Goal: Information Seeking & Learning: Find specific fact

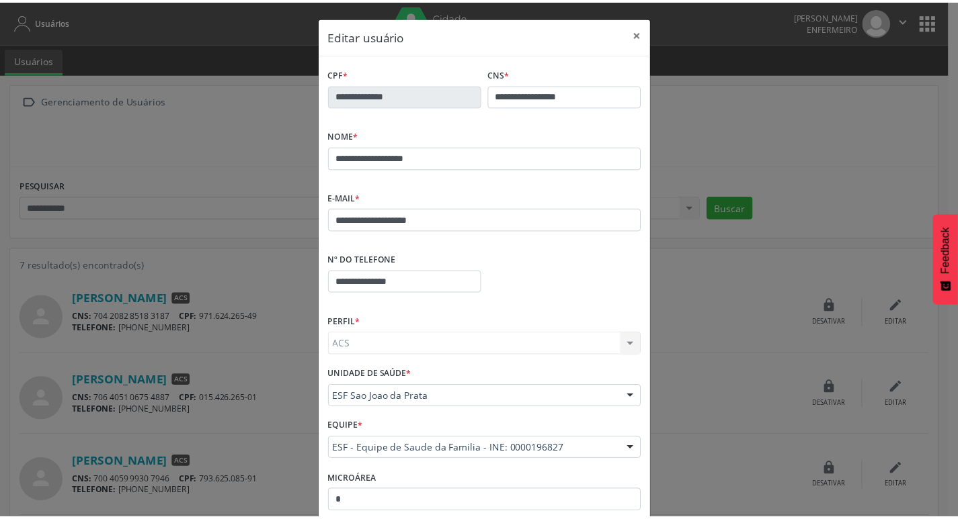
scroll to position [134, 0]
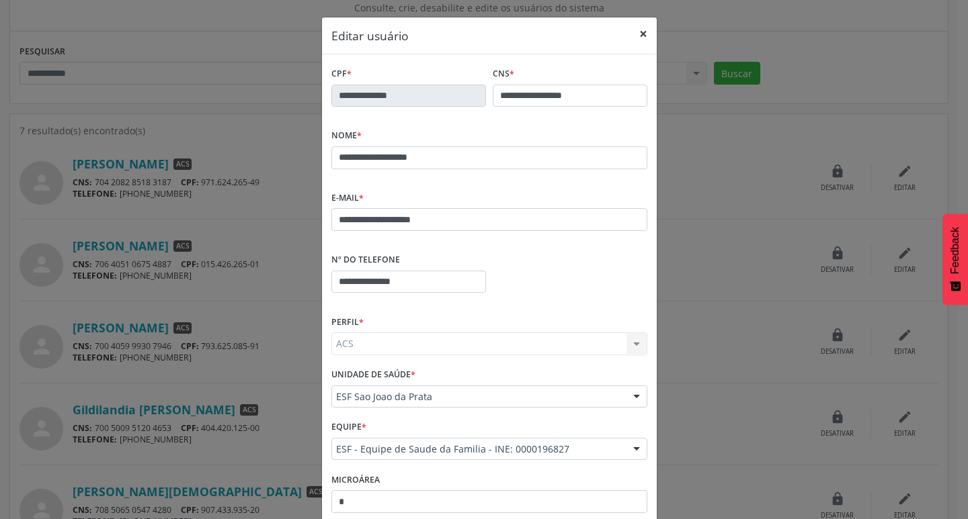
click at [644, 31] on button "×" at bounding box center [643, 33] width 27 height 33
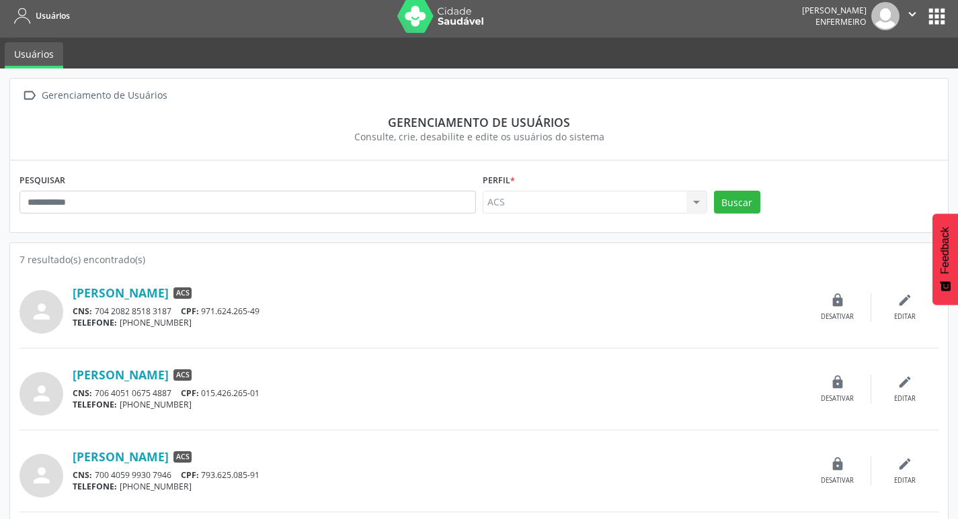
scroll to position [0, 0]
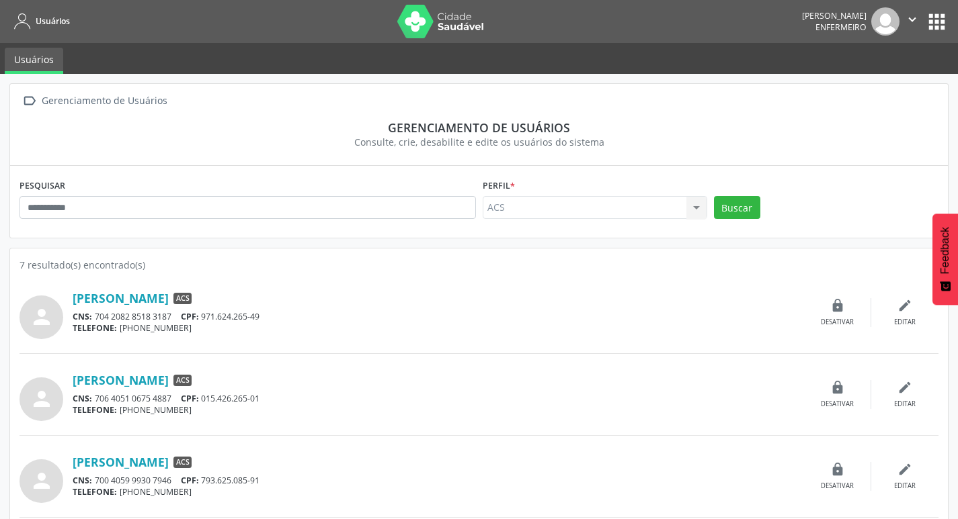
click at [934, 21] on button "apps" at bounding box center [937, 22] width 24 height 24
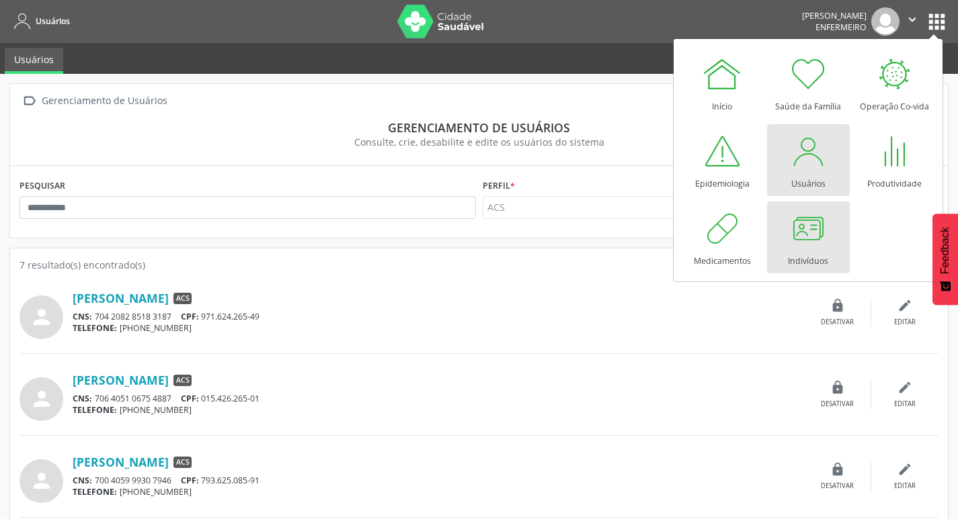
click at [801, 233] on div at bounding box center [808, 228] width 40 height 40
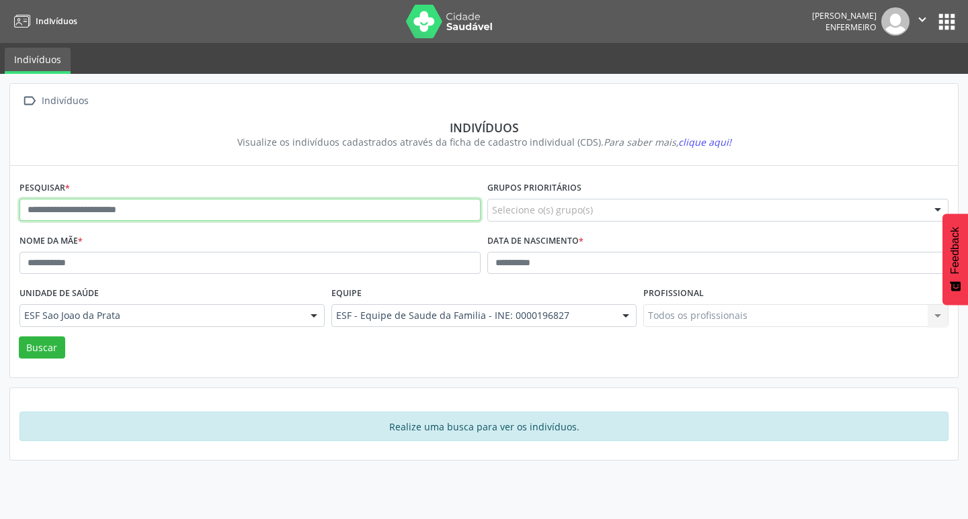
click at [110, 209] on input "text" at bounding box center [249, 210] width 461 height 23
paste input "**********"
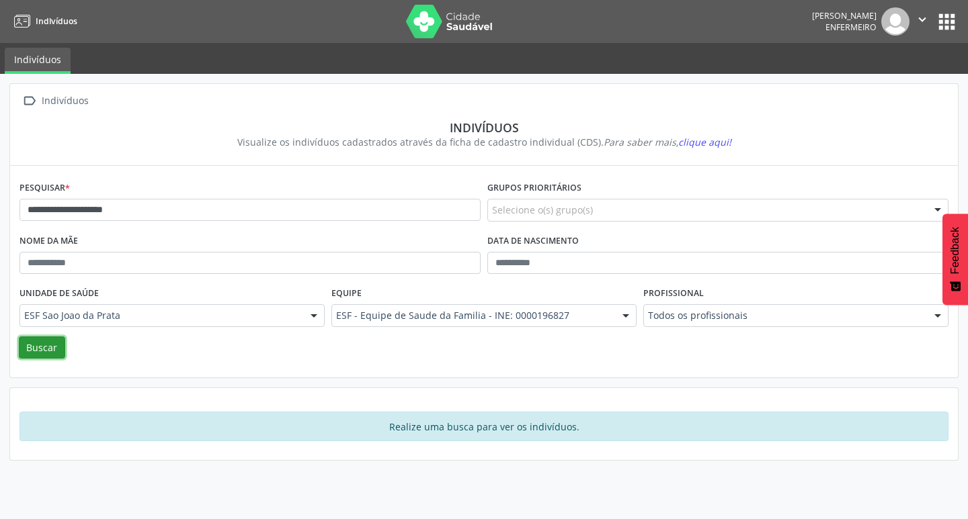
click at [52, 341] on button "Buscar" at bounding box center [42, 348] width 46 height 23
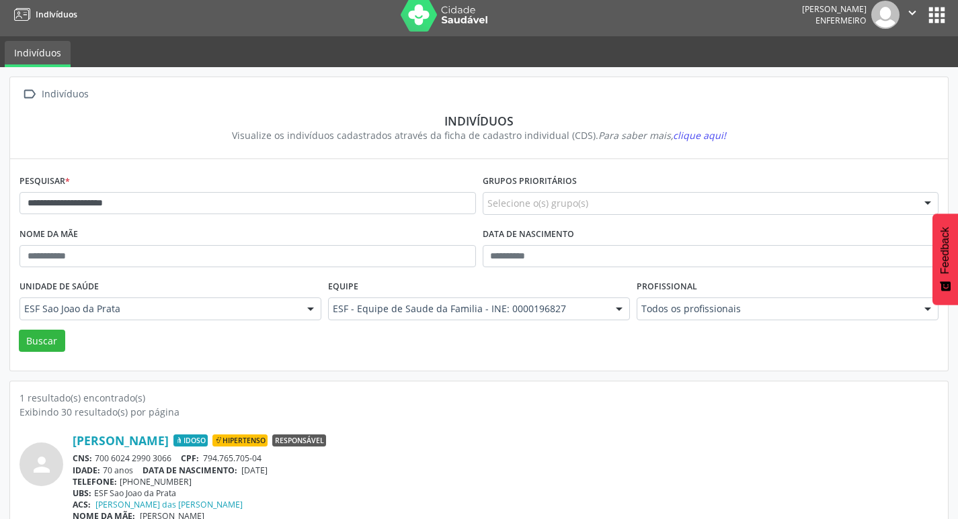
scroll to position [29, 0]
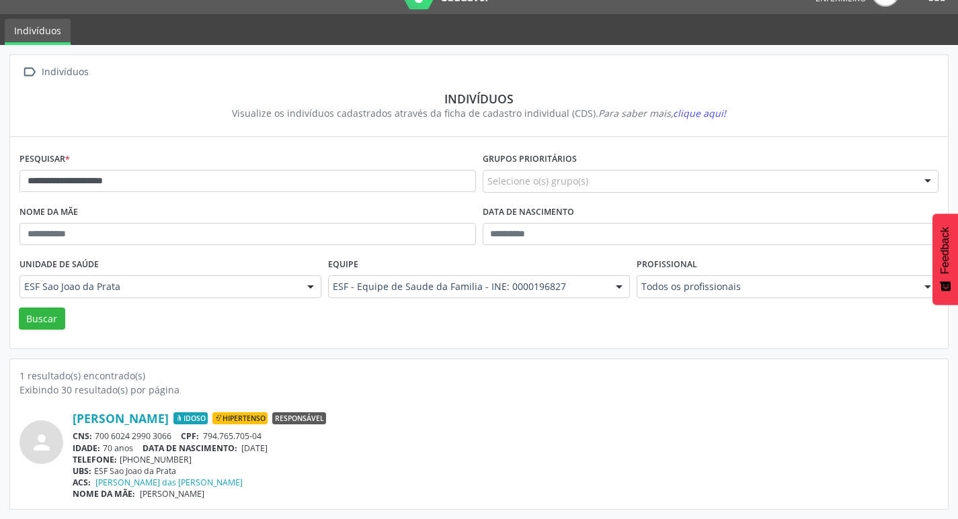
drag, startPoint x: 243, startPoint y: 452, endPoint x: 302, endPoint y: 450, distance: 59.2
click at [302, 450] on div "IDADE: 70 anos DATA DE NASCIMENTO: 12/01/1955" at bounding box center [506, 448] width 866 height 11
copy span "12/01/1955"
drag, startPoint x: 28, startPoint y: 182, endPoint x: 154, endPoint y: 190, distance: 126.6
click at [154, 190] on input "**********" at bounding box center [247, 181] width 456 height 23
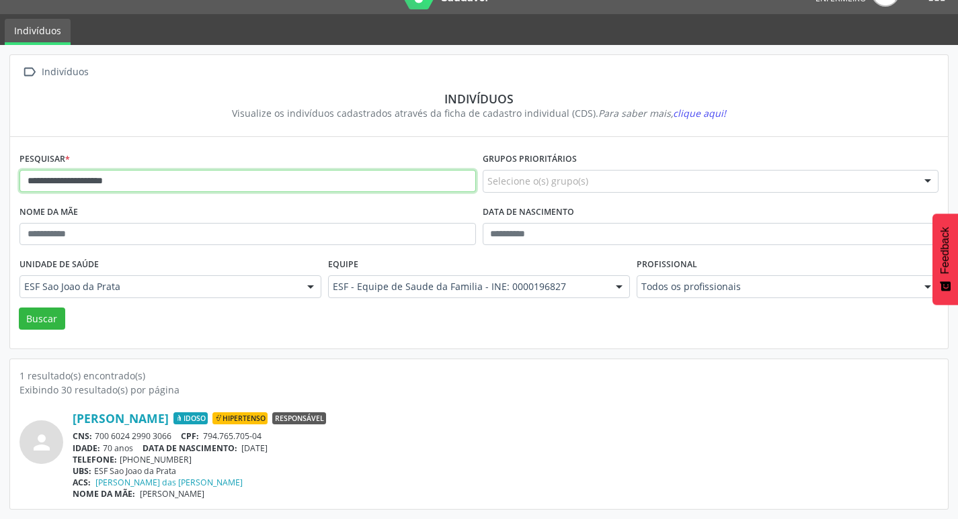
paste input "text"
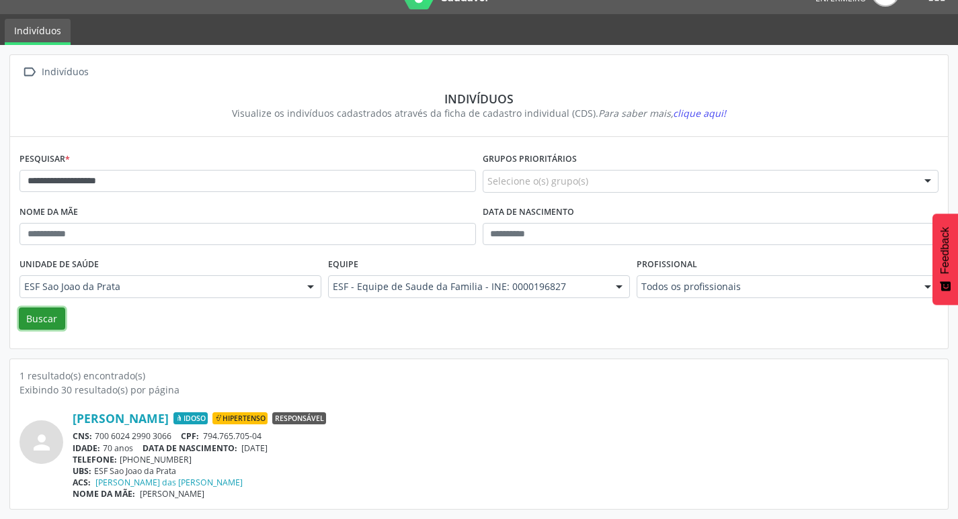
click at [55, 321] on button "Buscar" at bounding box center [42, 319] width 46 height 23
click at [237, 448] on span "DATA DE NASCIMENTO:" at bounding box center [189, 448] width 95 height 11
drag, startPoint x: 244, startPoint y: 448, endPoint x: 293, endPoint y: 448, distance: 49.1
click at [293, 448] on div "IDADE: 54 anos DATA DE NASCIMENTO: 08/08/1971" at bounding box center [506, 448] width 866 height 11
copy span "08/08/1971"
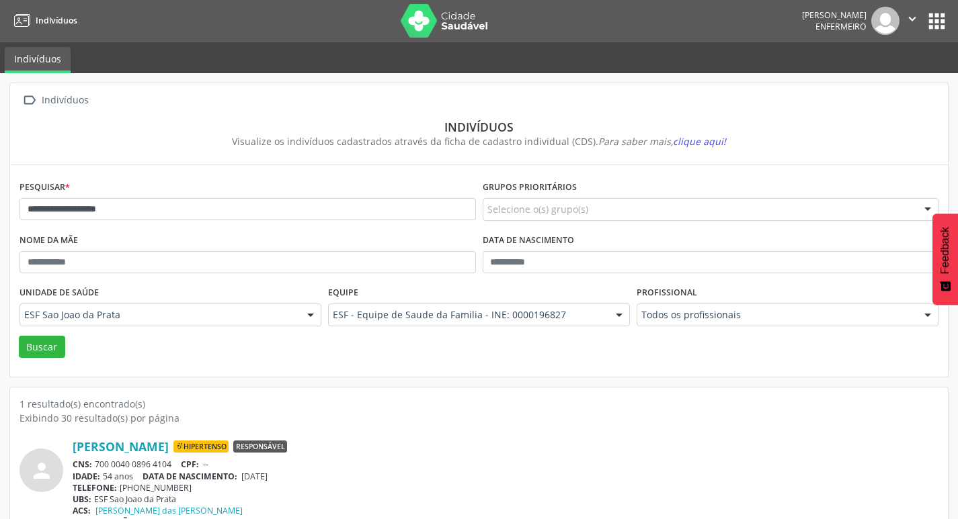
scroll to position [0, 0]
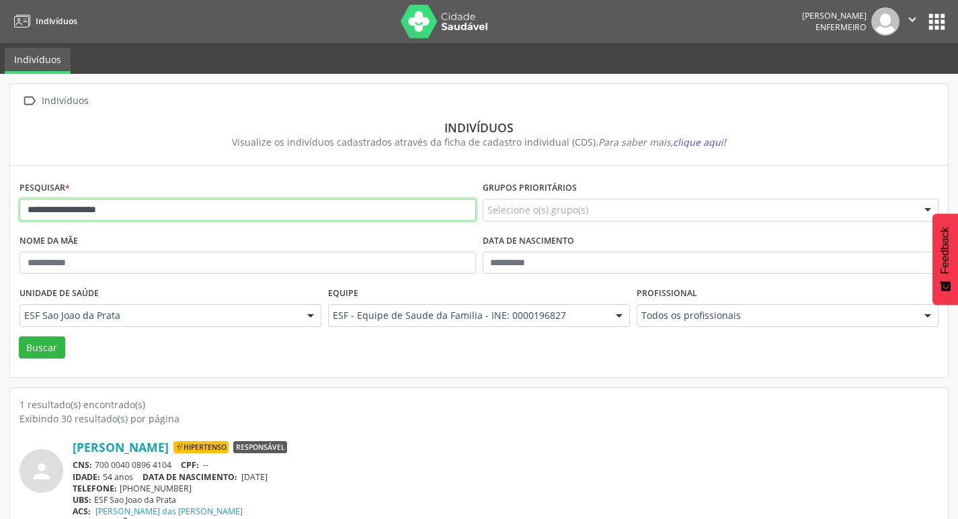
drag, startPoint x: 25, startPoint y: 209, endPoint x: 136, endPoint y: 216, distance: 111.8
click at [136, 216] on input "**********" at bounding box center [247, 210] width 456 height 23
paste input "*"
click at [44, 344] on button "Buscar" at bounding box center [42, 348] width 46 height 23
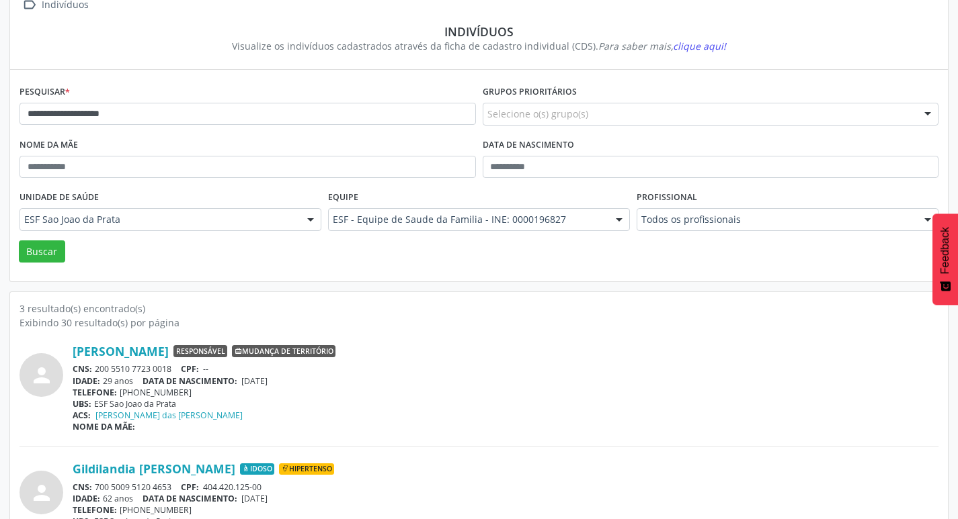
scroll to position [265, 0]
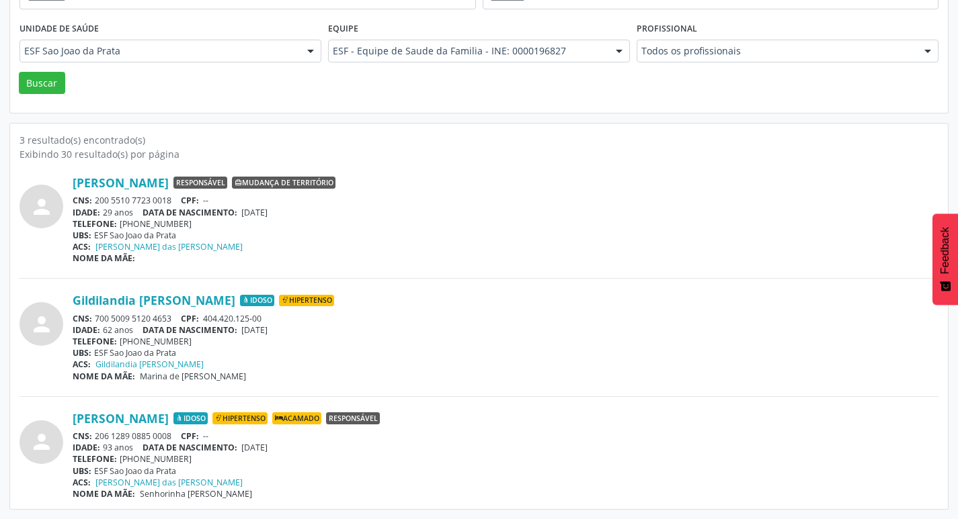
drag, startPoint x: 243, startPoint y: 445, endPoint x: 296, endPoint y: 451, distance: 53.4
click at [296, 451] on div "IDADE: 93 anos DATA DE NASCIMENTO: 29/06/1932" at bounding box center [506, 447] width 866 height 11
copy span "29/06/1932"
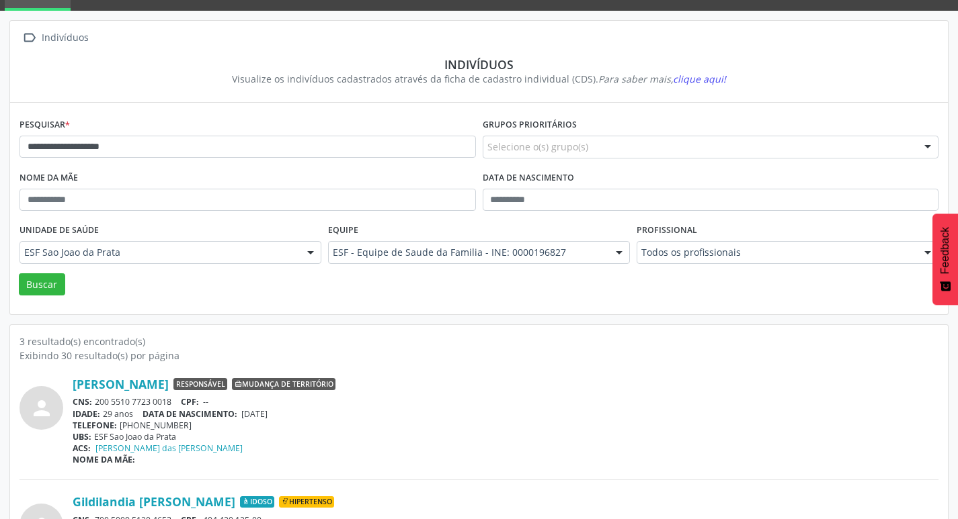
scroll to position [0, 0]
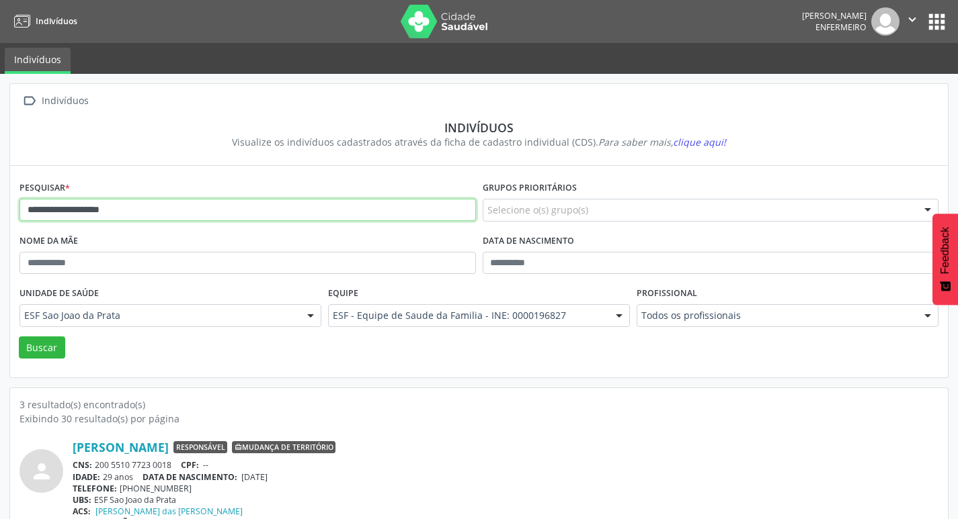
drag, startPoint x: 30, startPoint y: 206, endPoint x: 170, endPoint y: 219, distance: 141.1
click at [170, 219] on input "**********" at bounding box center [247, 210] width 456 height 23
paste input "*****"
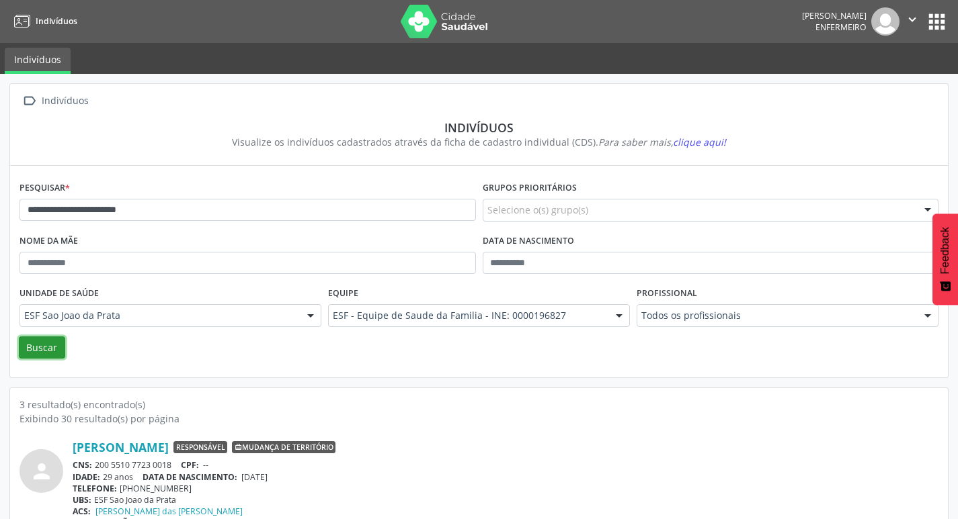
click at [47, 346] on button "Buscar" at bounding box center [42, 348] width 46 height 23
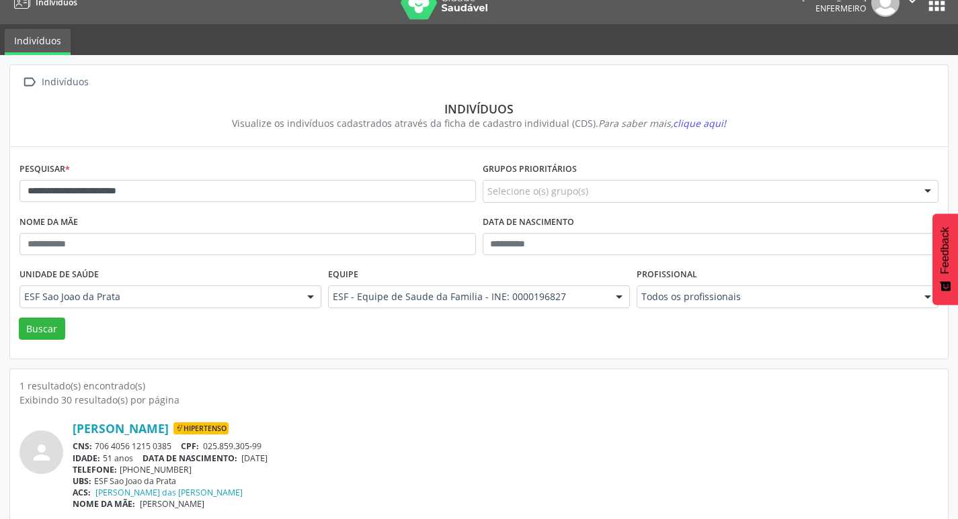
scroll to position [29, 0]
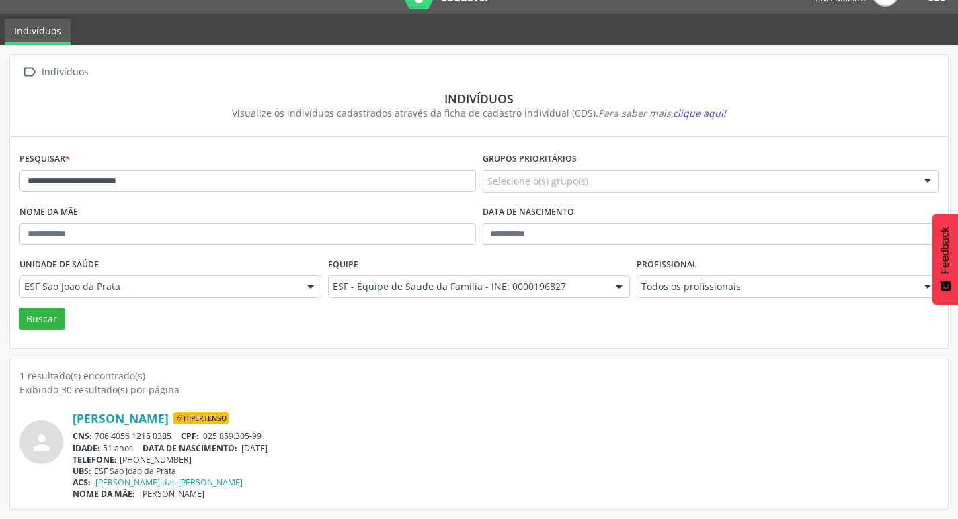
drag, startPoint x: 245, startPoint y: 448, endPoint x: 301, endPoint y: 448, distance: 56.5
click at [301, 448] on div "IDADE: 51 anos DATA DE NASCIMENTO: 22/09/1974" at bounding box center [506, 448] width 866 height 11
copy span "22/09/1974"
drag, startPoint x: 26, startPoint y: 182, endPoint x: 111, endPoint y: 185, distance: 85.4
click at [202, 183] on input "**********" at bounding box center [247, 181] width 456 height 23
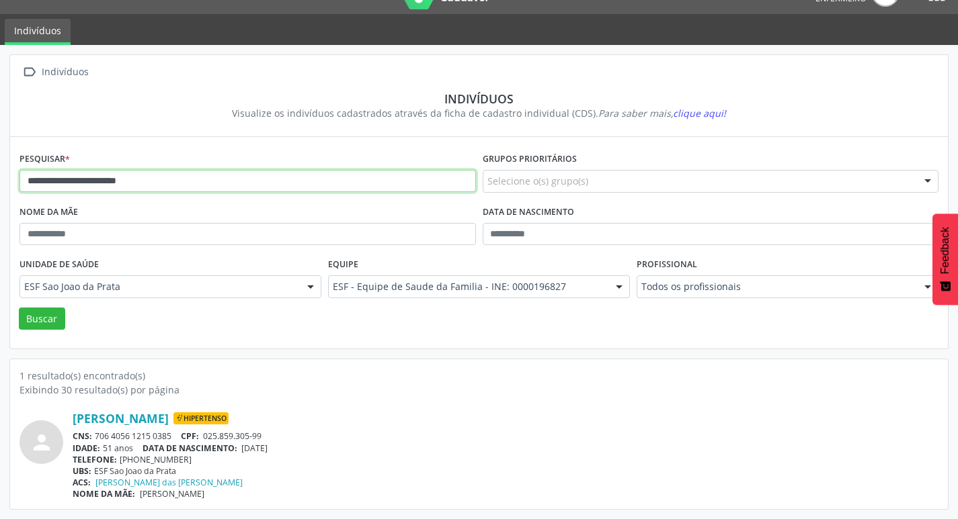
paste input "text"
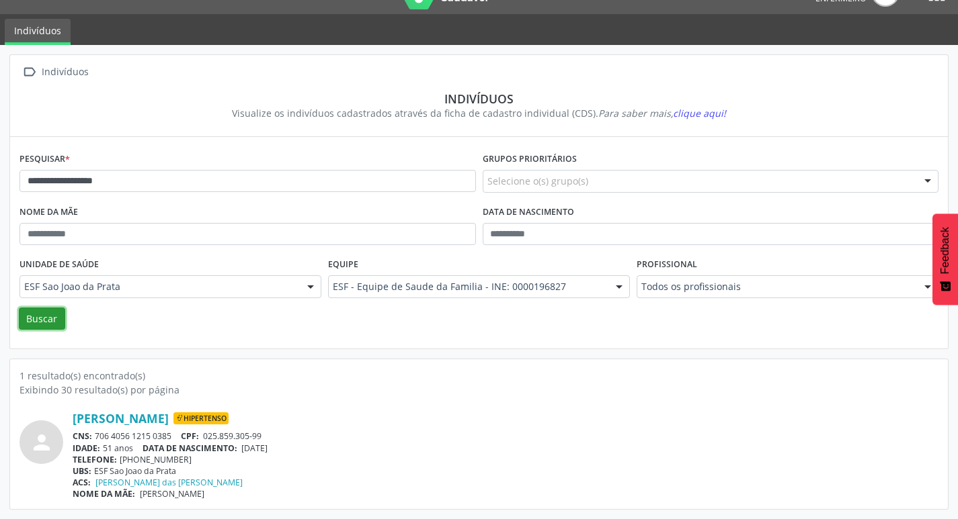
click at [59, 314] on button "Buscar" at bounding box center [42, 319] width 46 height 23
drag, startPoint x: 245, startPoint y: 445, endPoint x: 313, endPoint y: 457, distance: 68.3
click at [313, 457] on div "Jose Santos Pilatos Hipertenso Responsável CNS: 200 4740 2126 0004 CPF: -- IDAD…" at bounding box center [506, 455] width 866 height 89
click at [302, 457] on div "TELEFONE: (00) 00000-0000" at bounding box center [506, 459] width 866 height 11
drag, startPoint x: 245, startPoint y: 448, endPoint x: 299, endPoint y: 454, distance: 54.8
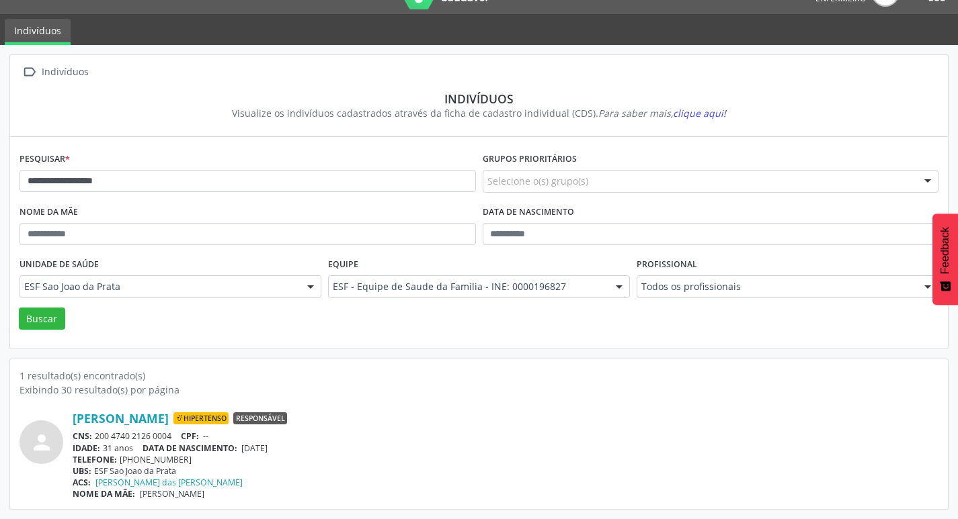
click at [299, 454] on div "Jose Santos Pilatos Hipertenso Responsável CNS: 200 4740 2126 0004 CPF: -- IDAD…" at bounding box center [506, 455] width 866 height 89
click at [299, 454] on div "TELEFONE: (00) 00000-0000" at bounding box center [506, 459] width 866 height 11
drag, startPoint x: 243, startPoint y: 448, endPoint x: 292, endPoint y: 451, distance: 49.8
click at [292, 451] on div "IDADE: 31 anos DATA DE NASCIMENTO: 25/01/1994" at bounding box center [506, 448] width 866 height 11
copy span "25/01/1994"
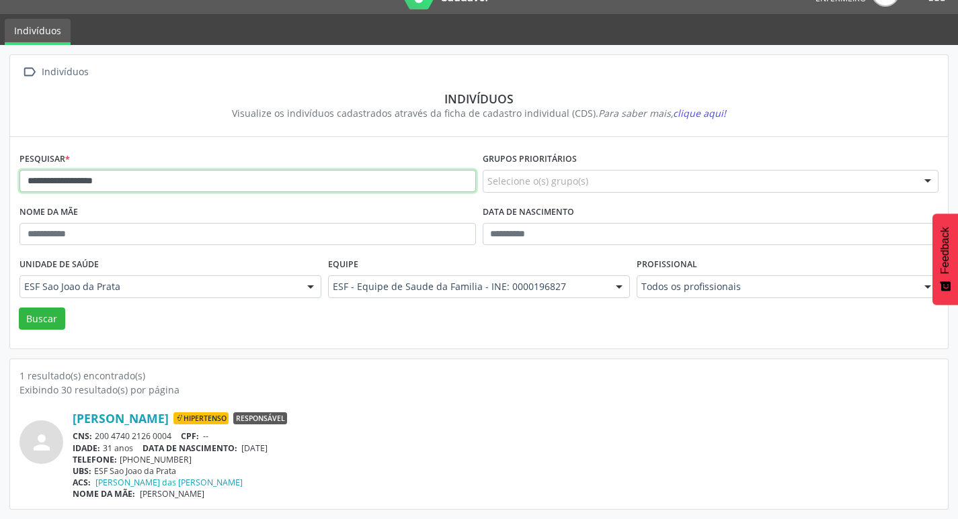
drag, startPoint x: 27, startPoint y: 183, endPoint x: 139, endPoint y: 183, distance: 112.2
click at [139, 183] on input "**********" at bounding box center [247, 181] width 456 height 23
paste input "****"
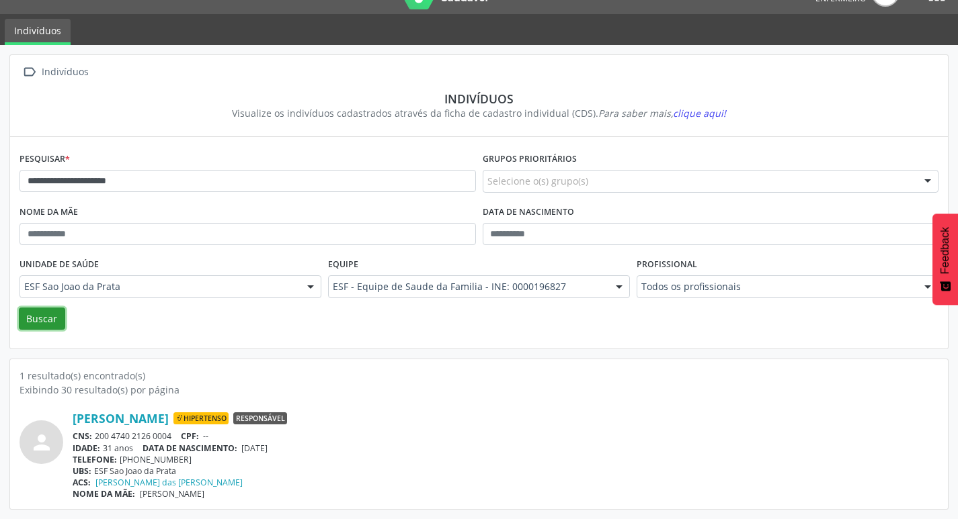
click at [46, 324] on button "Buscar" at bounding box center [42, 319] width 46 height 23
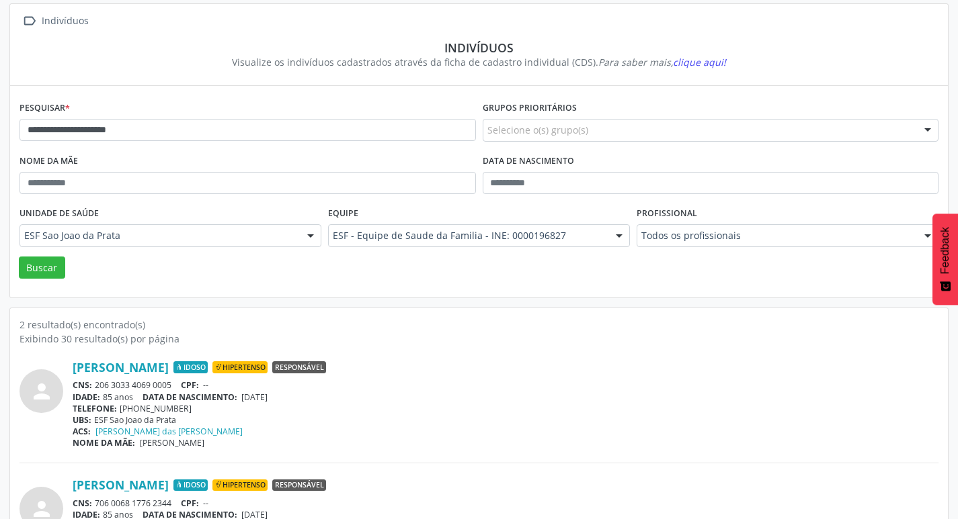
scroll to position [147, 0]
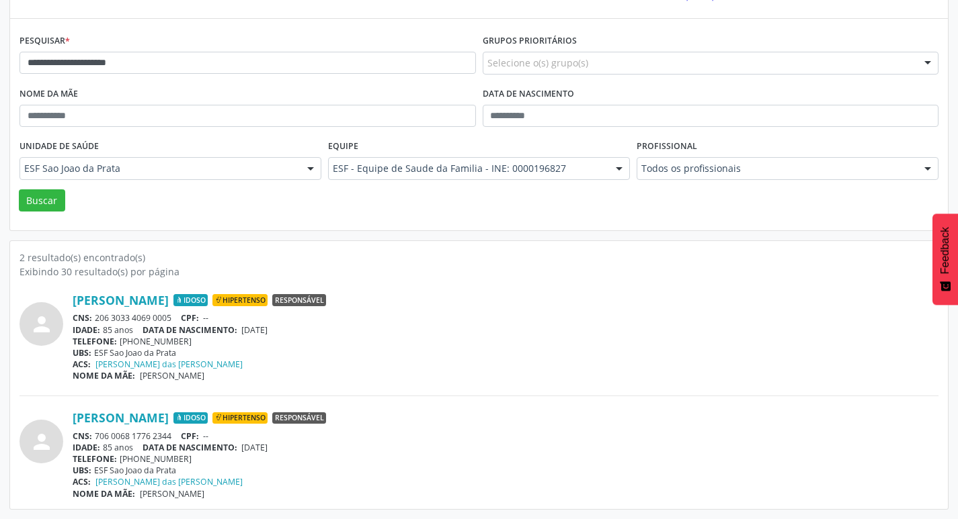
drag, startPoint x: 245, startPoint y: 330, endPoint x: 297, endPoint y: 334, distance: 51.9
click at [297, 334] on div "IDADE: 85 anos DATA DE NASCIMENTO: 07/02/1940" at bounding box center [506, 330] width 866 height 11
copy span "07/02/1940"
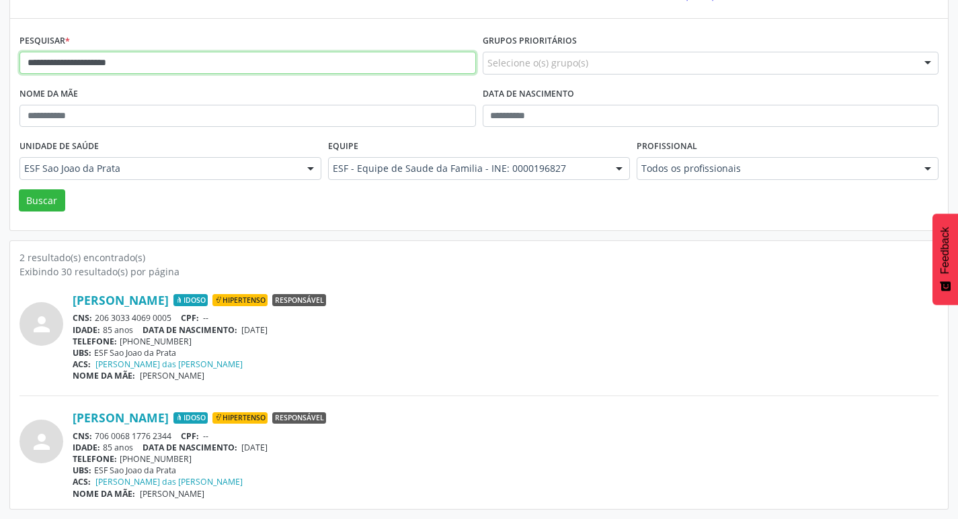
drag, startPoint x: 24, startPoint y: 63, endPoint x: 130, endPoint y: 60, distance: 105.5
click at [130, 60] on input "**********" at bounding box center [247, 63] width 456 height 23
paste input "text"
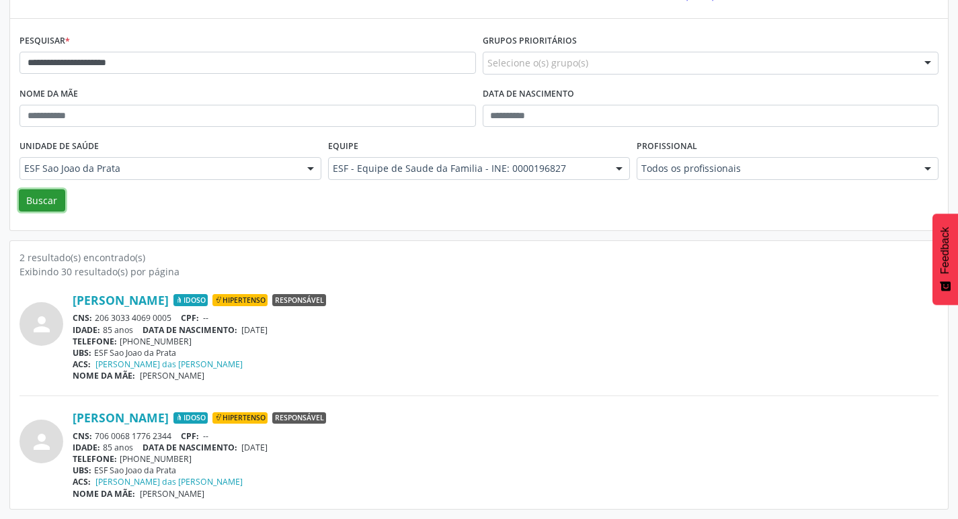
click at [32, 199] on button "Buscar" at bounding box center [42, 201] width 46 height 23
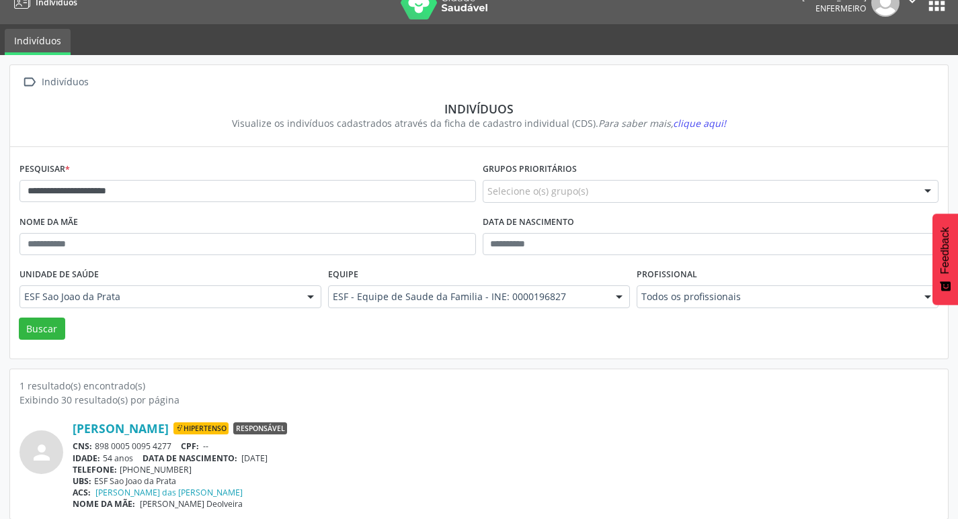
scroll to position [29, 0]
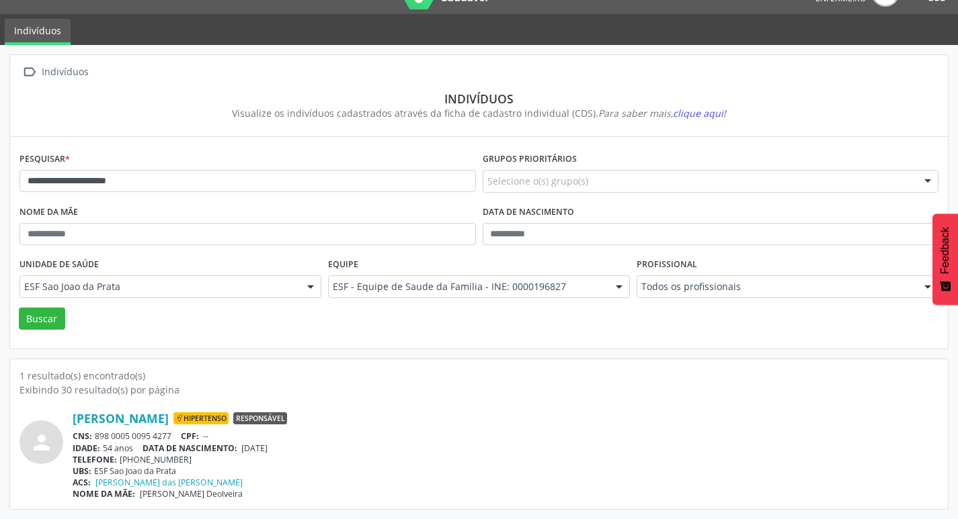
drag, startPoint x: 247, startPoint y: 449, endPoint x: 293, endPoint y: 446, distance: 45.8
click at [293, 446] on div "IDADE: 54 anos DATA DE NASCIMENTO: 23/06/1971" at bounding box center [506, 448] width 866 height 11
drag, startPoint x: 274, startPoint y: 442, endPoint x: 267, endPoint y: 452, distance: 12.7
click at [267, 451] on span "23/06/1971" at bounding box center [254, 448] width 26 height 11
drag, startPoint x: 247, startPoint y: 448, endPoint x: 294, endPoint y: 456, distance: 48.4
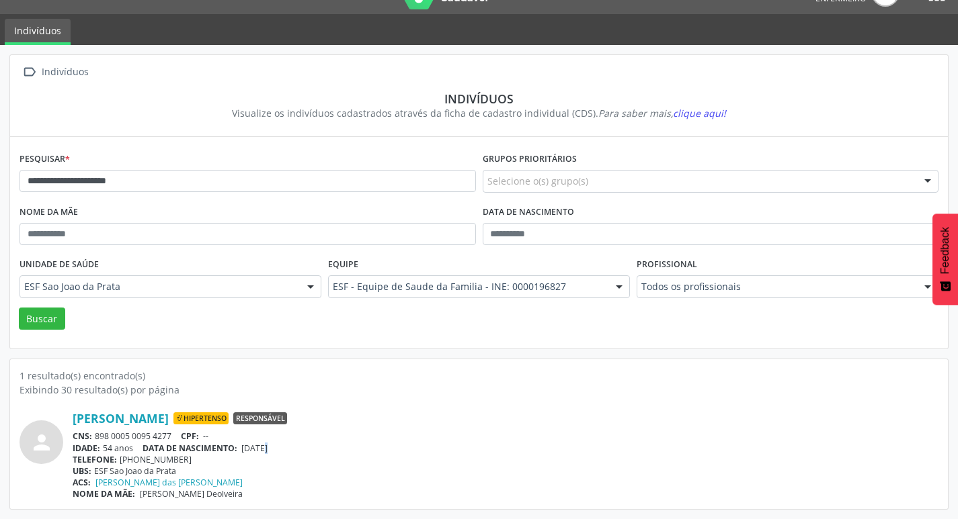
click at [294, 456] on div "Joaquim Oliveira Novais Hipertenso Responsável CNS: 898 0005 0095 4277 CPF: -- …" at bounding box center [506, 455] width 866 height 89
click at [267, 453] on span "23/06/1971" at bounding box center [254, 448] width 26 height 11
drag, startPoint x: 244, startPoint y: 448, endPoint x: 296, endPoint y: 449, distance: 51.8
click at [296, 449] on div "IDADE: 54 anos DATA DE NASCIMENTO: 23/06/1971" at bounding box center [506, 448] width 866 height 11
copy span "23/06/1971"
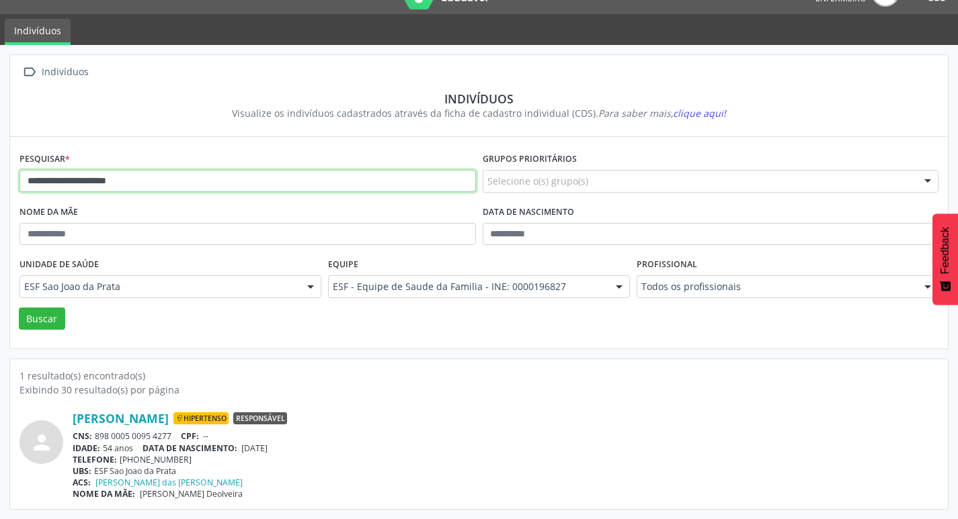
drag, startPoint x: 26, startPoint y: 181, endPoint x: 156, endPoint y: 179, distance: 130.4
click at [156, 179] on input "**********" at bounding box center [247, 181] width 456 height 23
paste input "text"
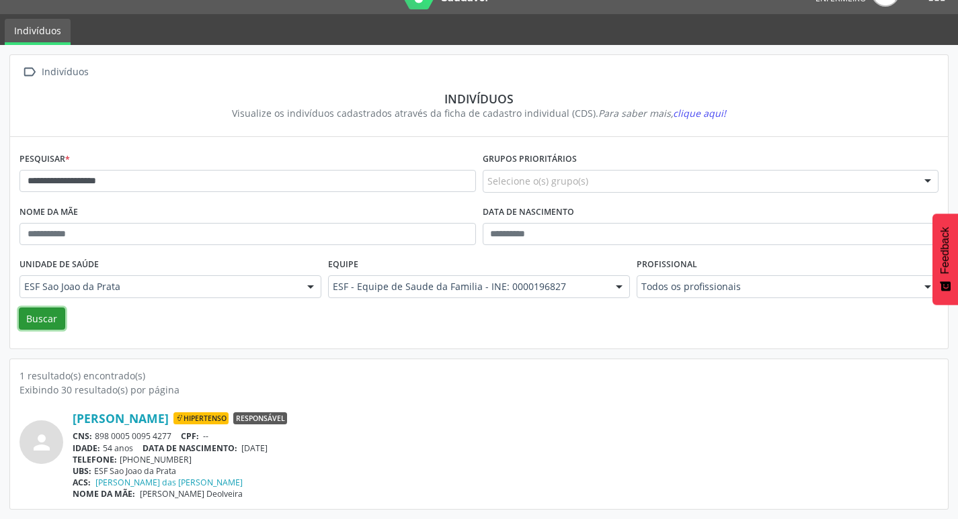
click at [50, 325] on button "Buscar" at bounding box center [42, 319] width 46 height 23
drag, startPoint x: 247, startPoint y: 446, endPoint x: 290, endPoint y: 446, distance: 43.0
click at [290, 446] on div "IDADE: 50 anos DATA DE NASCIMENTO: 25/04/1975" at bounding box center [506, 448] width 866 height 11
copy span "25/04/1975"
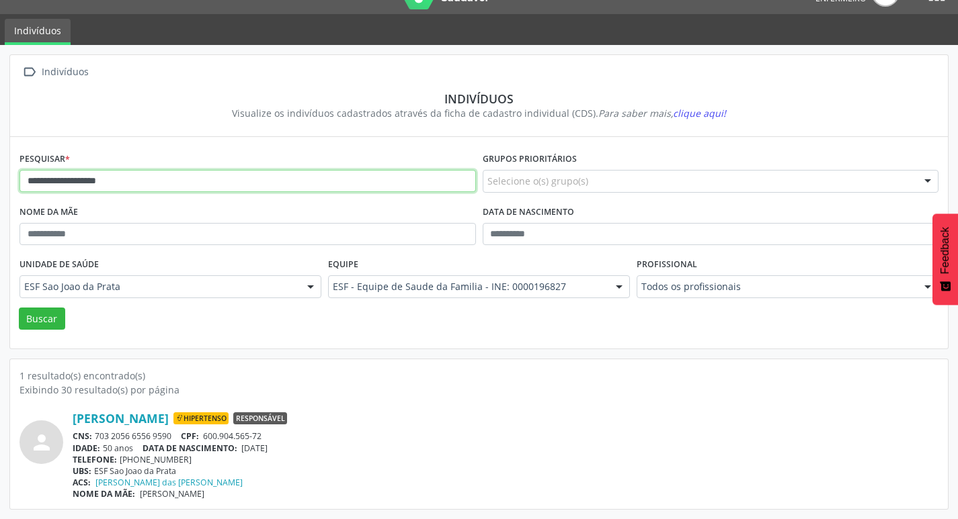
drag, startPoint x: 29, startPoint y: 183, endPoint x: 85, endPoint y: 197, distance: 57.5
click at [133, 190] on input "**********" at bounding box center [247, 181] width 456 height 23
paste input "text"
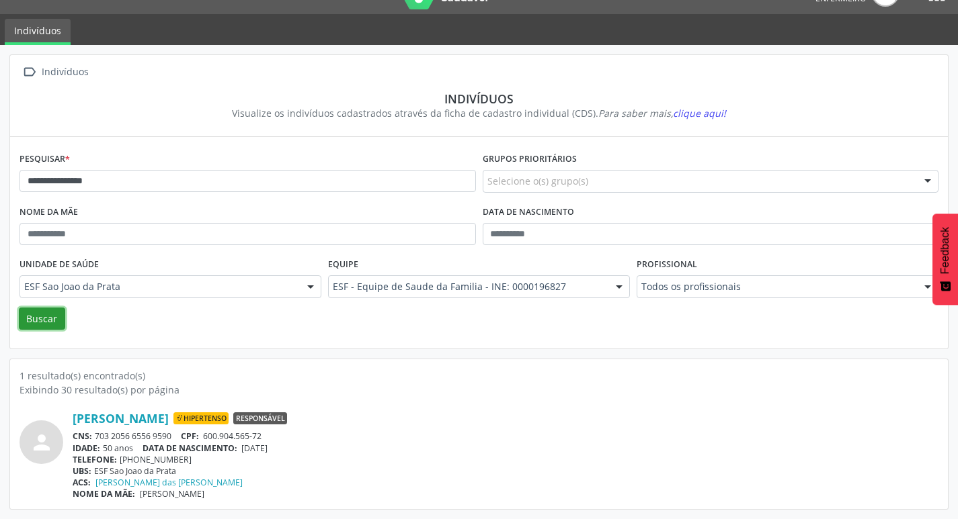
click at [57, 321] on button "Buscar" at bounding box center [42, 319] width 46 height 23
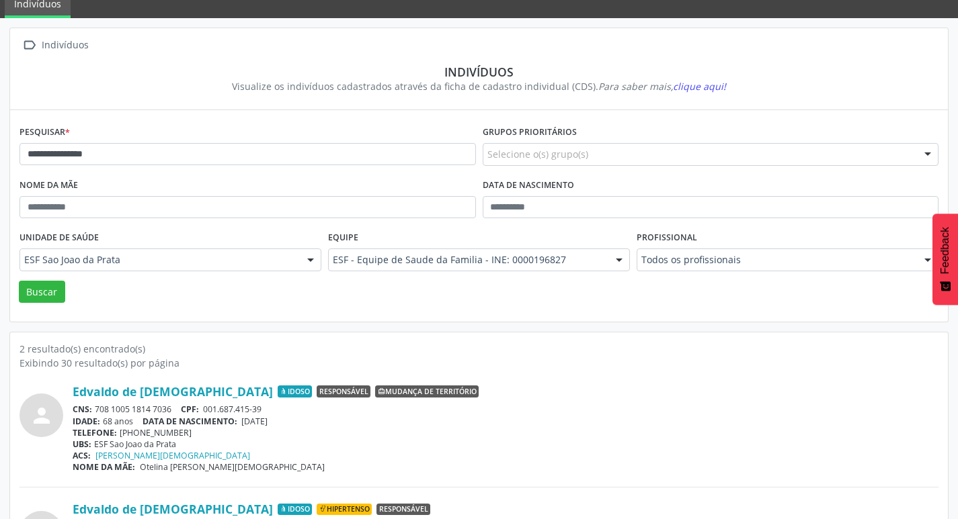
scroll to position [147, 0]
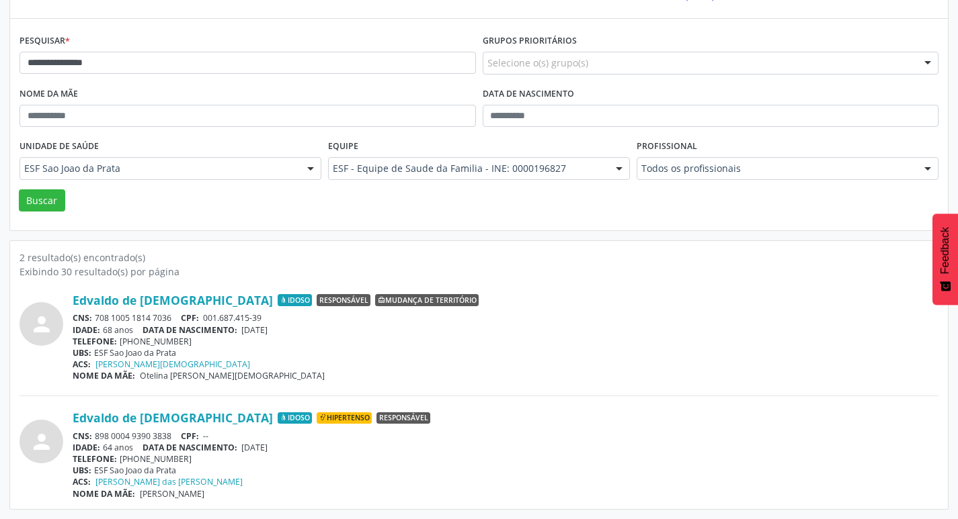
drag, startPoint x: 247, startPoint y: 448, endPoint x: 280, endPoint y: 449, distance: 33.6
click at [293, 448] on div "IDADE: 64 anos DATA DE NASCIMENTO: 11/04/1961" at bounding box center [506, 447] width 866 height 11
copy span "11/04/1961"
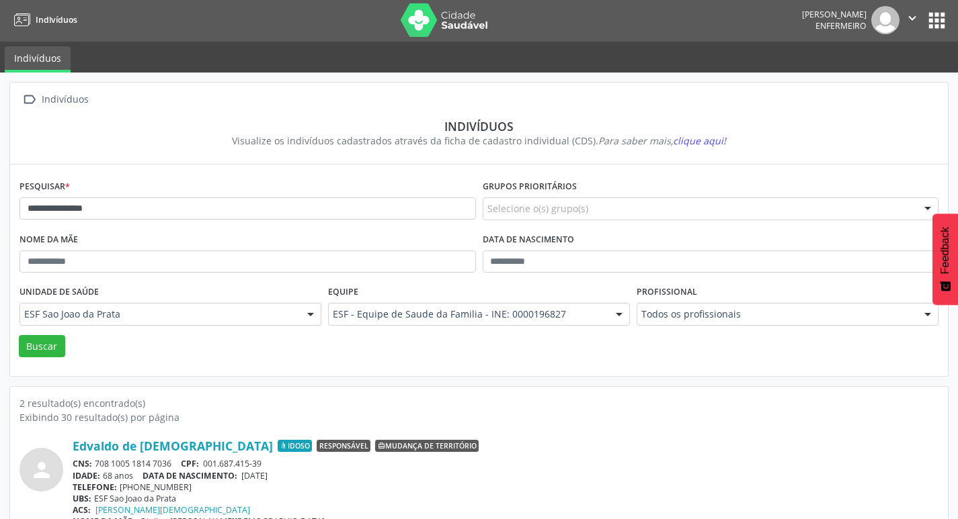
scroll to position [0, 0]
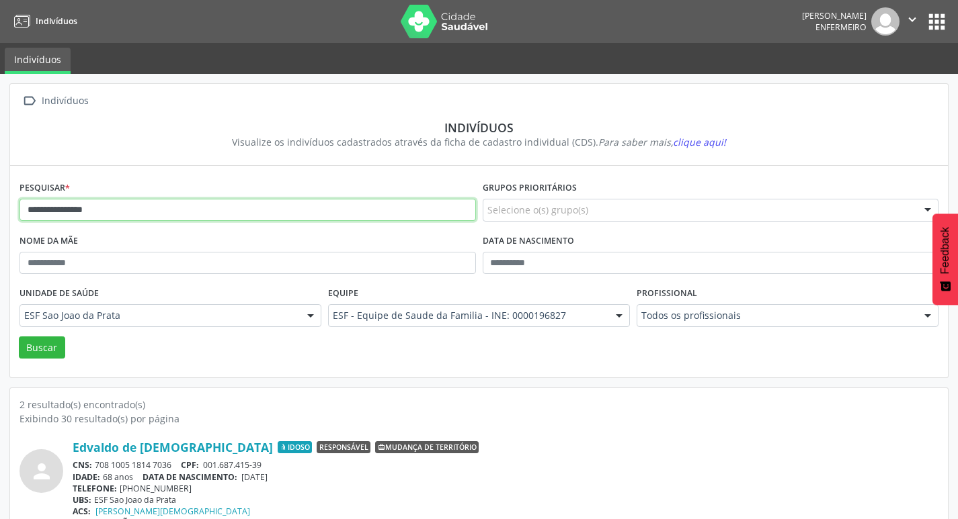
drag, startPoint x: 27, startPoint y: 210, endPoint x: 127, endPoint y: 213, distance: 100.2
click at [127, 213] on input "**********" at bounding box center [247, 210] width 456 height 23
paste input "******"
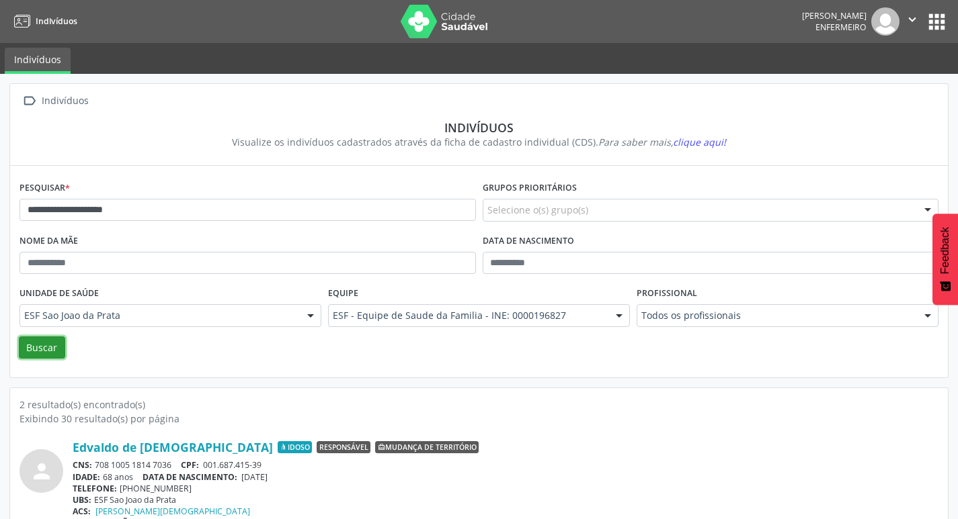
click at [50, 354] on button "Buscar" at bounding box center [42, 348] width 46 height 23
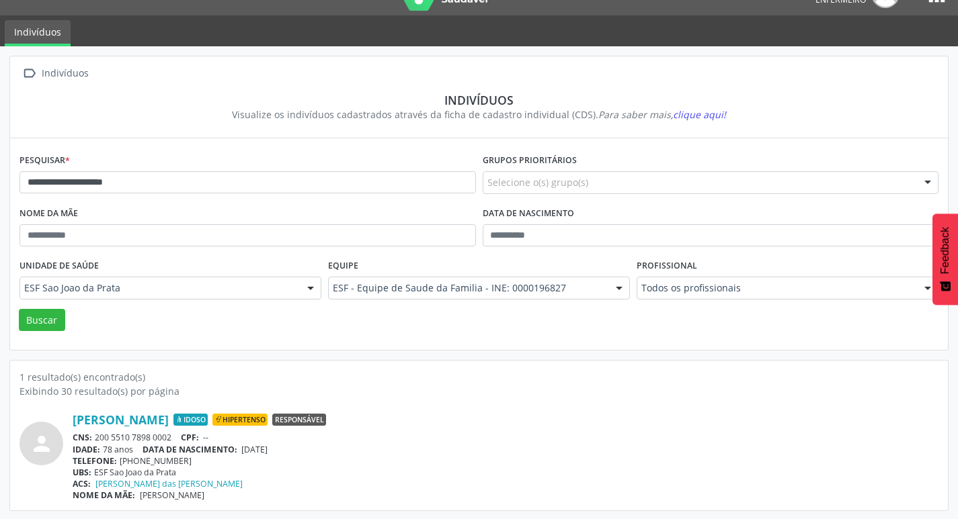
scroll to position [29, 0]
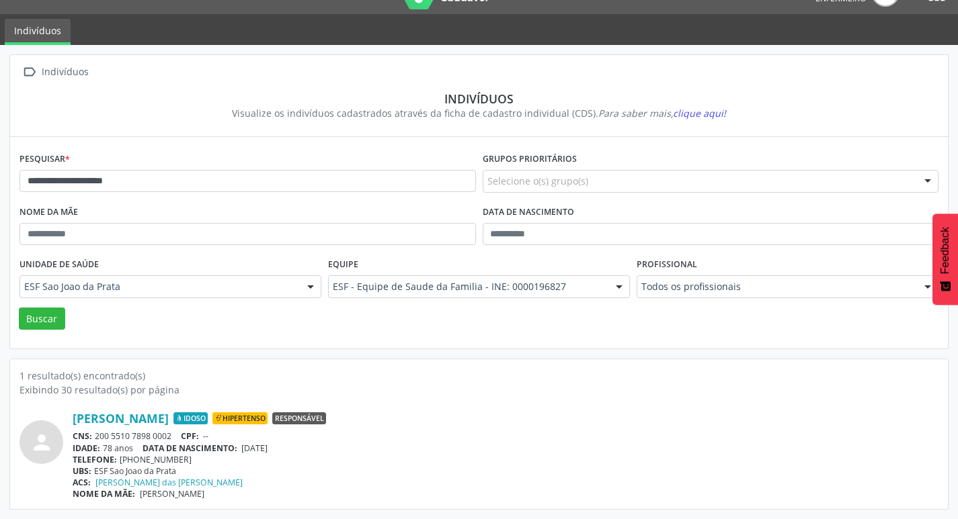
drag, startPoint x: 244, startPoint y: 448, endPoint x: 284, endPoint y: 445, distance: 40.5
click at [292, 450] on div "IDADE: 78 anos DATA DE NASCIMENTO: 20/01/1947" at bounding box center [506, 448] width 866 height 11
copy span "20/01/1947"
drag, startPoint x: 28, startPoint y: 186, endPoint x: 144, endPoint y: 184, distance: 116.3
click at [144, 184] on input "**********" at bounding box center [247, 181] width 456 height 23
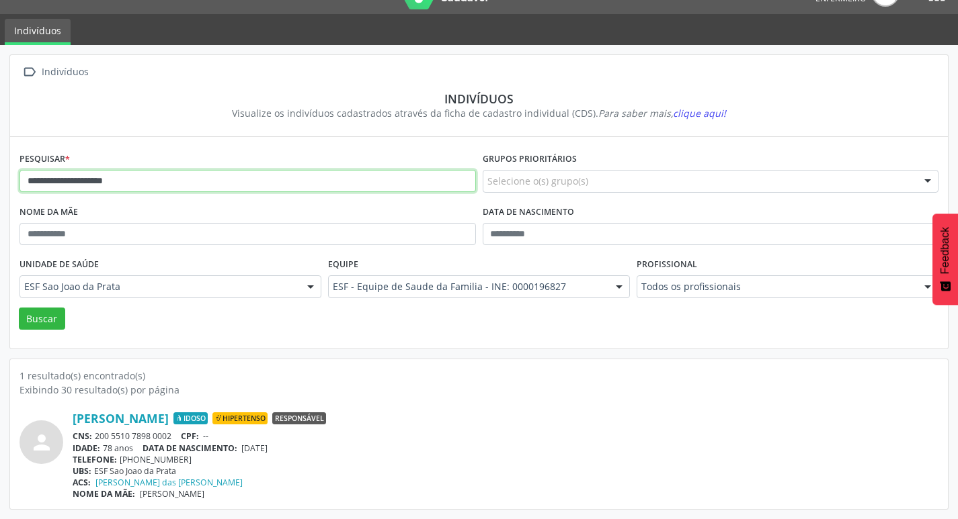
paste input "text"
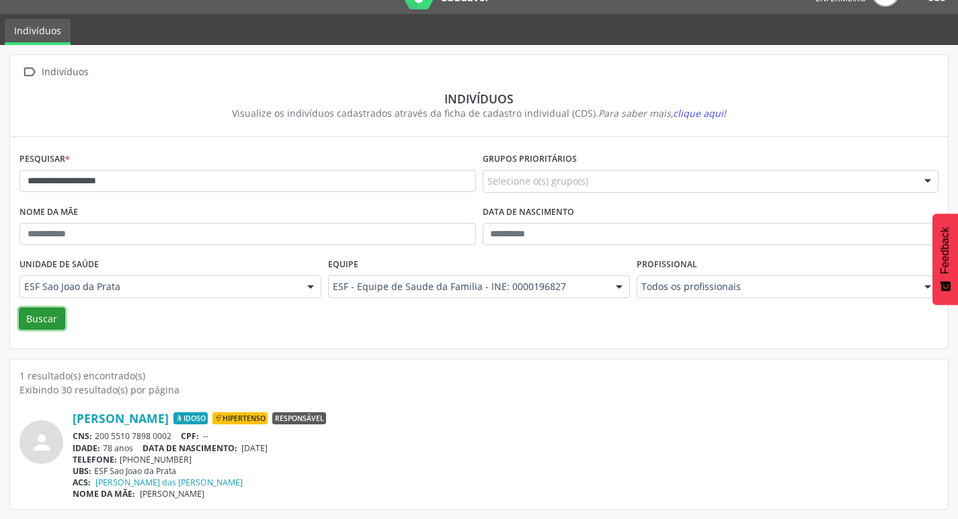
click at [53, 319] on button "Buscar" at bounding box center [42, 319] width 46 height 23
drag, startPoint x: 247, startPoint y: 450, endPoint x: 300, endPoint y: 450, distance: 53.8
click at [300, 450] on div "IDADE: 46 anos DATA DE NASCIMENTO: 08/04/1979" at bounding box center [506, 448] width 866 height 11
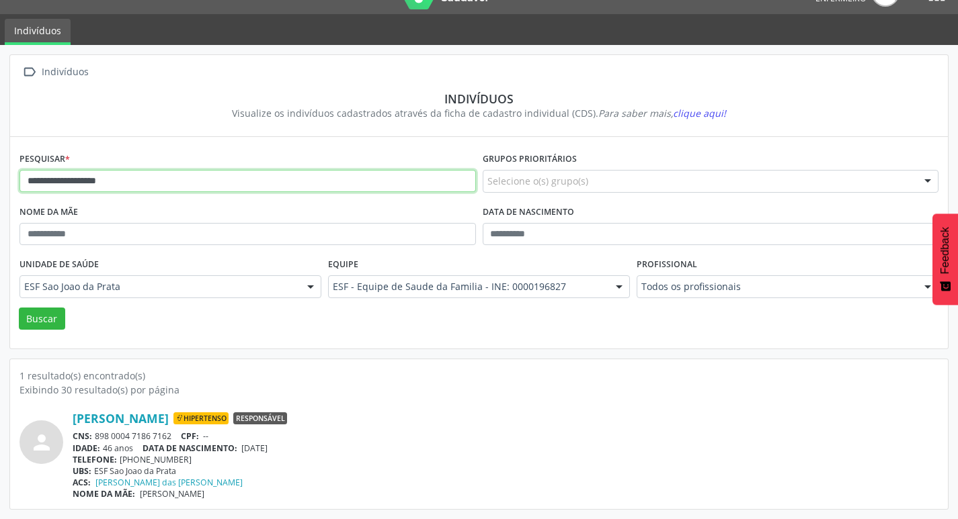
drag, startPoint x: 27, startPoint y: 179, endPoint x: 140, endPoint y: 179, distance: 112.9
click at [140, 179] on input "**********" at bounding box center [247, 181] width 456 height 23
paste input "***"
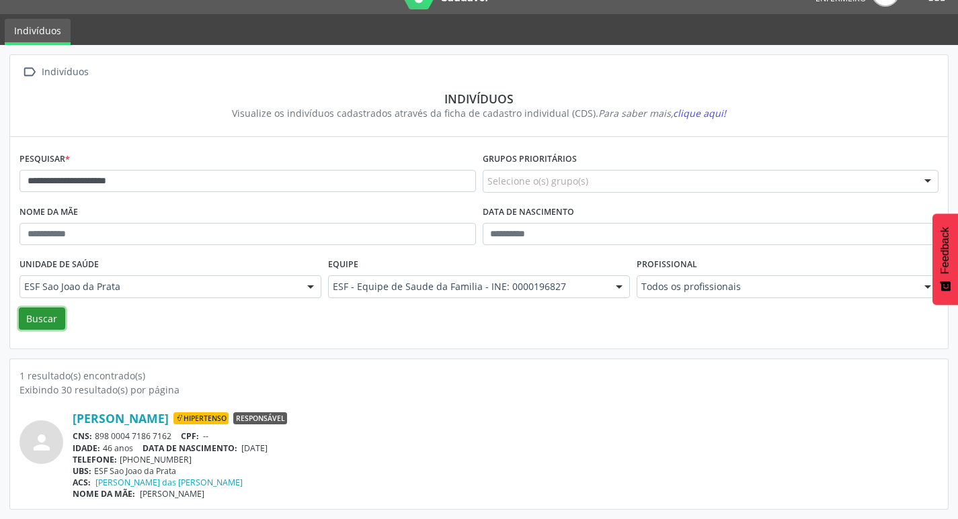
click at [42, 315] on button "Buscar" at bounding box center [42, 319] width 46 height 23
drag, startPoint x: 247, startPoint y: 451, endPoint x: 290, endPoint y: 450, distance: 43.0
click at [290, 450] on div "IDADE: 68 anos DATA DE NASCIMENTO: 15/11/1956" at bounding box center [506, 448] width 866 height 11
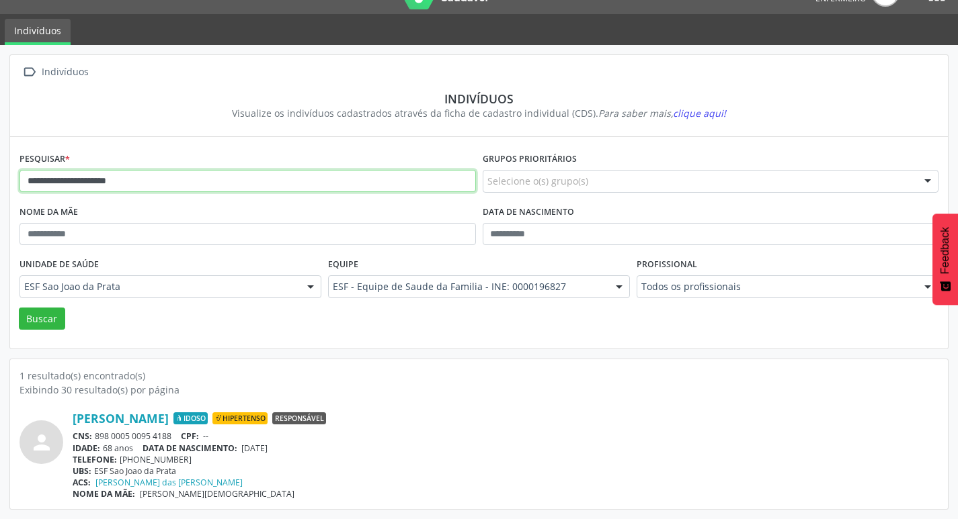
drag, startPoint x: 26, startPoint y: 187, endPoint x: 130, endPoint y: 192, distance: 104.3
click at [130, 192] on input "**********" at bounding box center [247, 181] width 456 height 23
paste input "text"
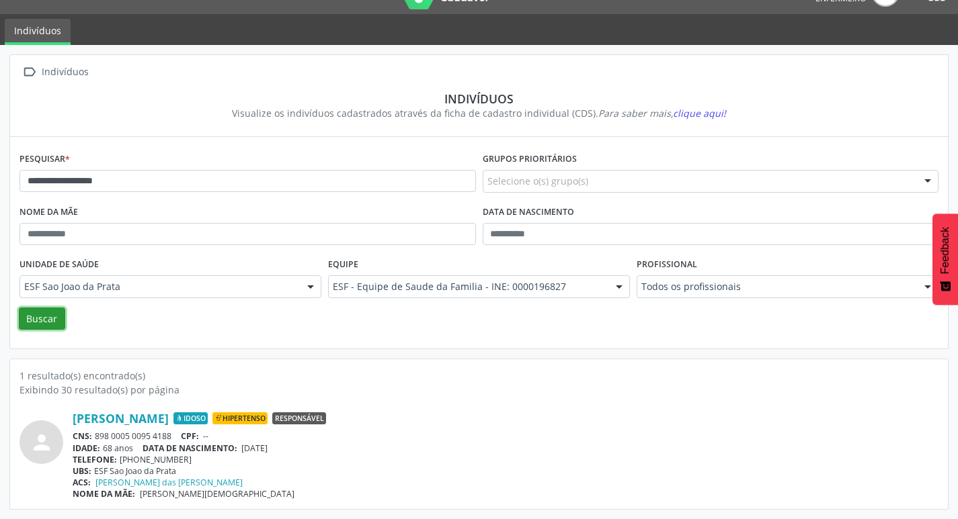
click at [42, 321] on button "Buscar" at bounding box center [42, 319] width 46 height 23
drag, startPoint x: 247, startPoint y: 450, endPoint x: 296, endPoint y: 452, distance: 49.8
click at [296, 452] on div "IDADE: 72 anos DATA DE NASCIMENTO: 18/01/1953" at bounding box center [506, 448] width 866 height 11
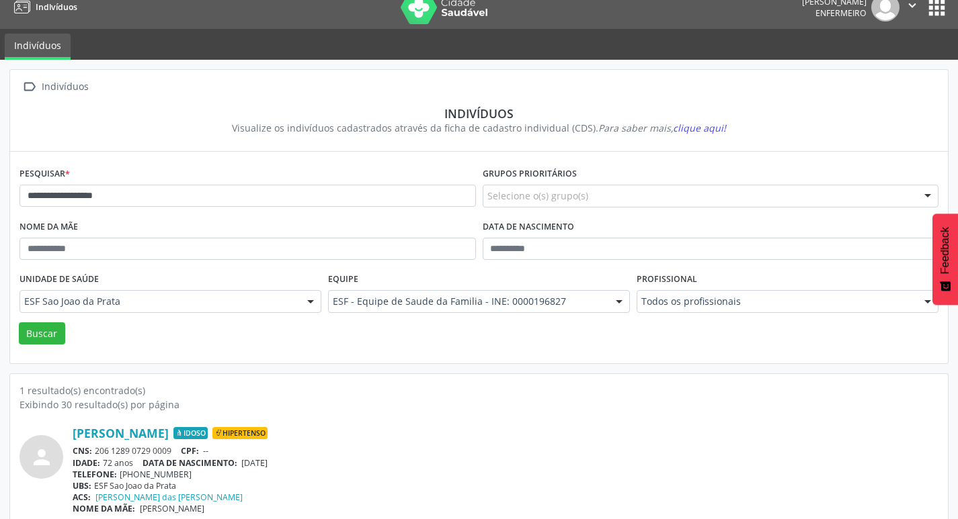
scroll to position [0, 0]
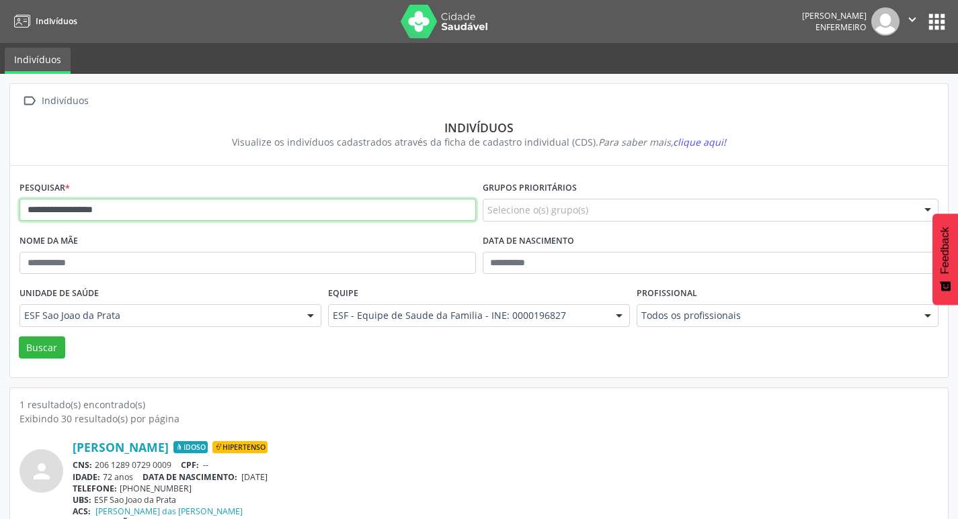
drag, startPoint x: 28, startPoint y: 209, endPoint x: 158, endPoint y: 206, distance: 130.4
click at [158, 206] on input "**********" at bounding box center [247, 210] width 456 height 23
paste input "**********"
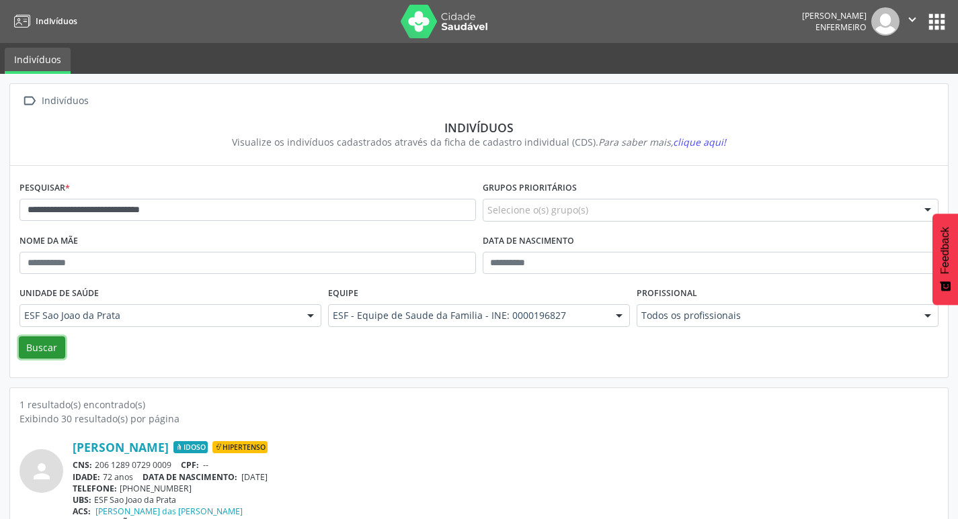
click at [42, 349] on button "Buscar" at bounding box center [42, 348] width 46 height 23
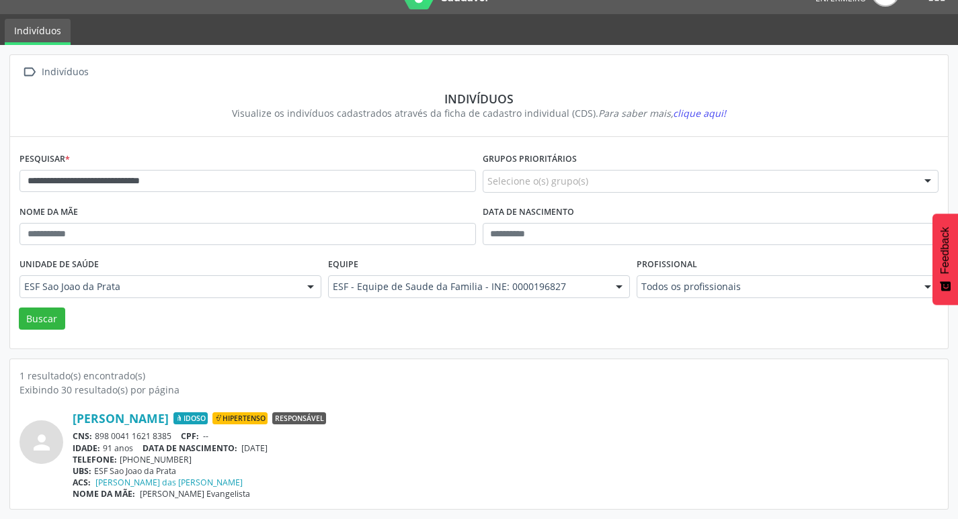
drag, startPoint x: 245, startPoint y: 450, endPoint x: 298, endPoint y: 444, distance: 52.7
click at [298, 444] on div "IDADE: 91 anos DATA DE NASCIMENTO: 06/03/1934" at bounding box center [506, 448] width 866 height 11
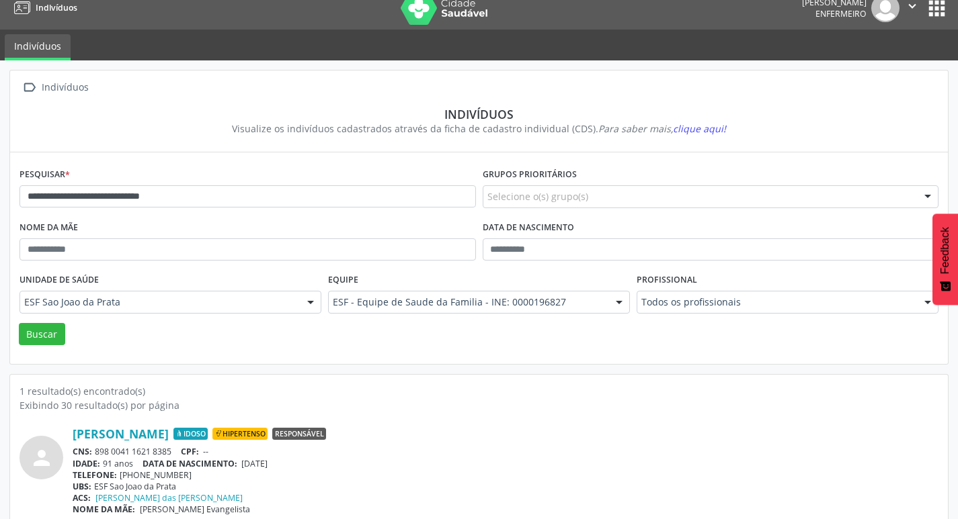
scroll to position [0, 0]
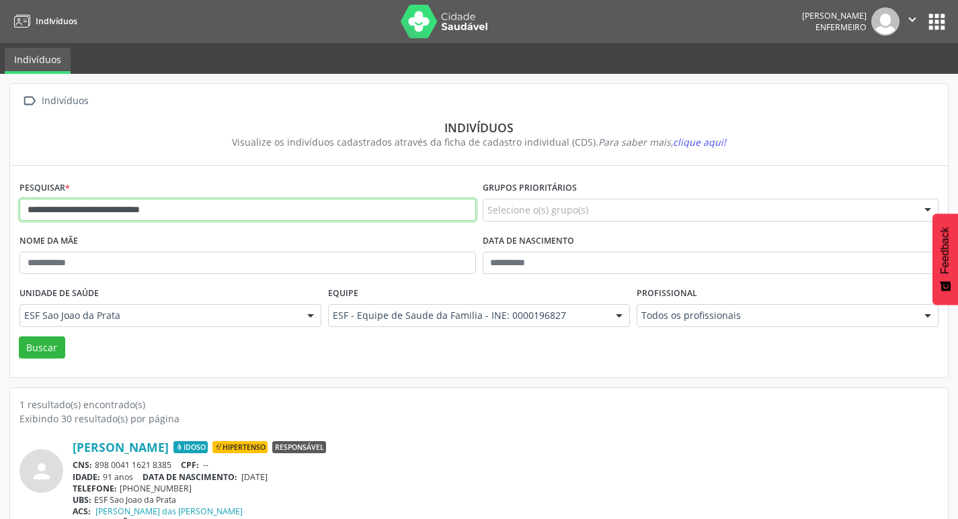
drag, startPoint x: 28, startPoint y: 208, endPoint x: 198, endPoint y: 202, distance: 169.4
click at [198, 201] on input "**********" at bounding box center [247, 210] width 456 height 23
paste input "text"
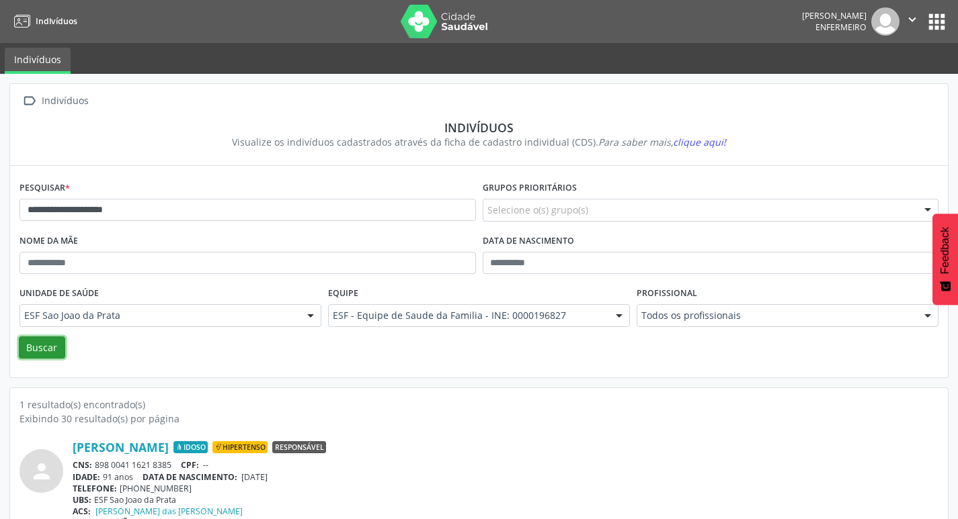
click at [45, 349] on button "Buscar" at bounding box center [42, 348] width 46 height 23
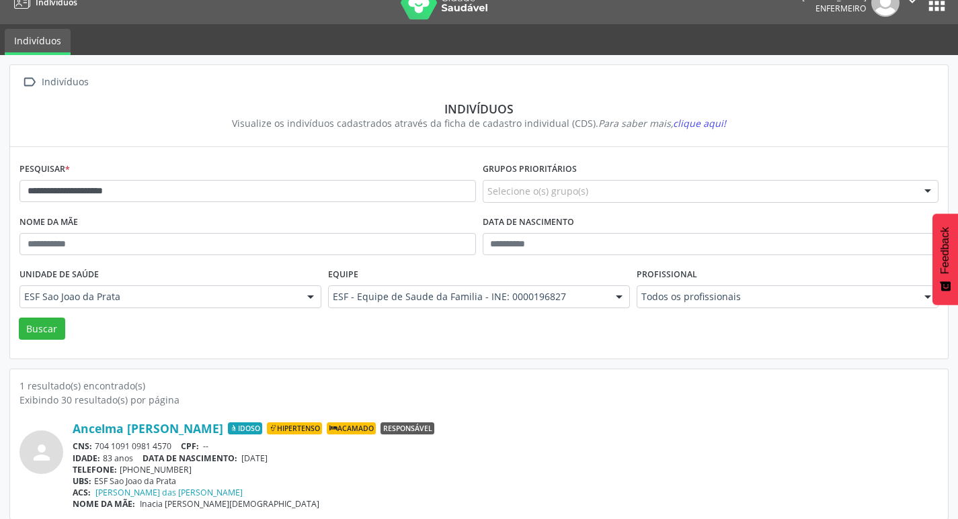
scroll to position [29, 0]
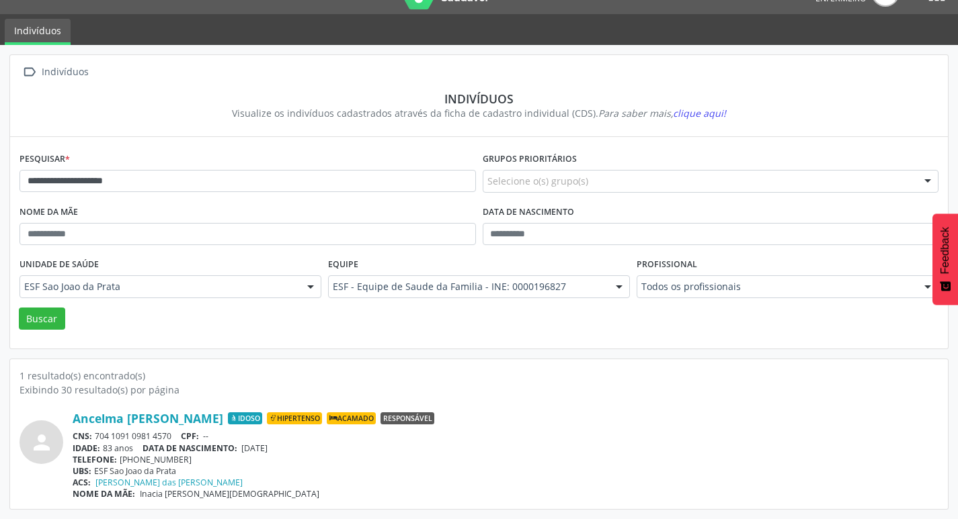
drag, startPoint x: 243, startPoint y: 450, endPoint x: 294, endPoint y: 449, distance: 51.1
click at [294, 449] on div "IDADE: 83 anos DATA DE NASCIMENTO: 10/01/1942" at bounding box center [506, 448] width 866 height 11
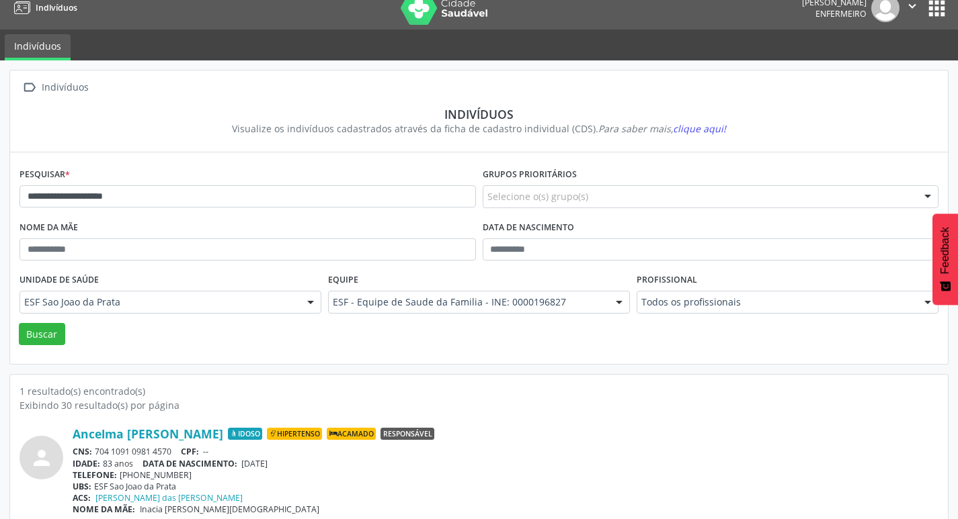
scroll to position [0, 0]
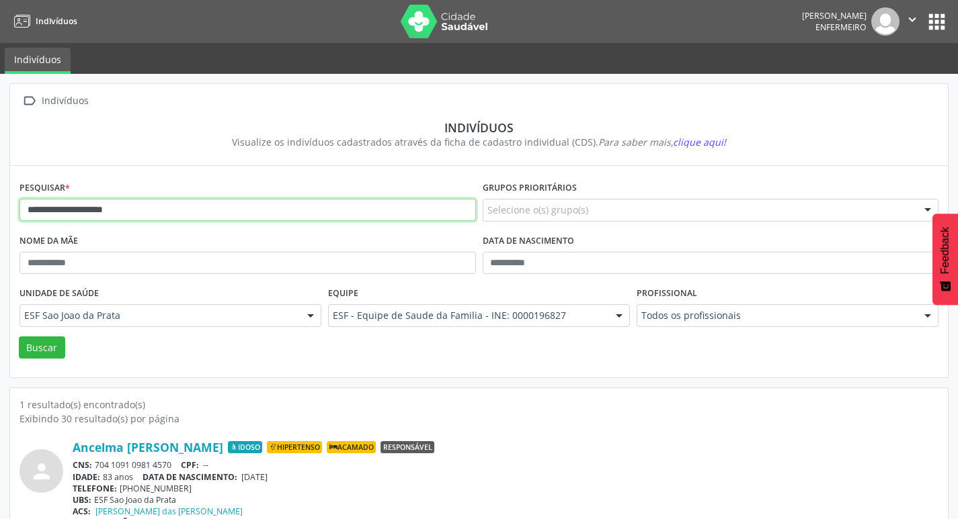
drag, startPoint x: 23, startPoint y: 213, endPoint x: 132, endPoint y: 224, distance: 109.4
click at [132, 224] on div "**********" at bounding box center [247, 204] width 463 height 53
paste input "text"
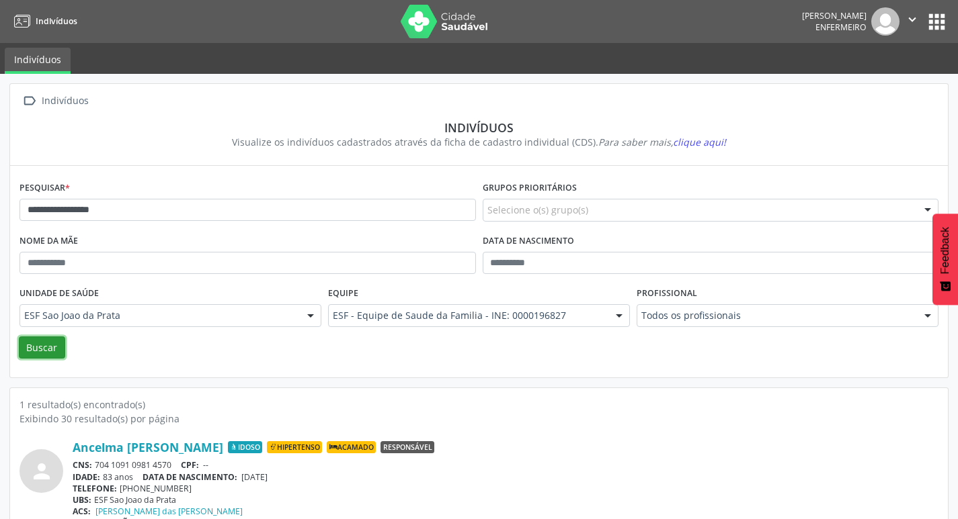
click at [50, 349] on button "Buscar" at bounding box center [42, 348] width 46 height 23
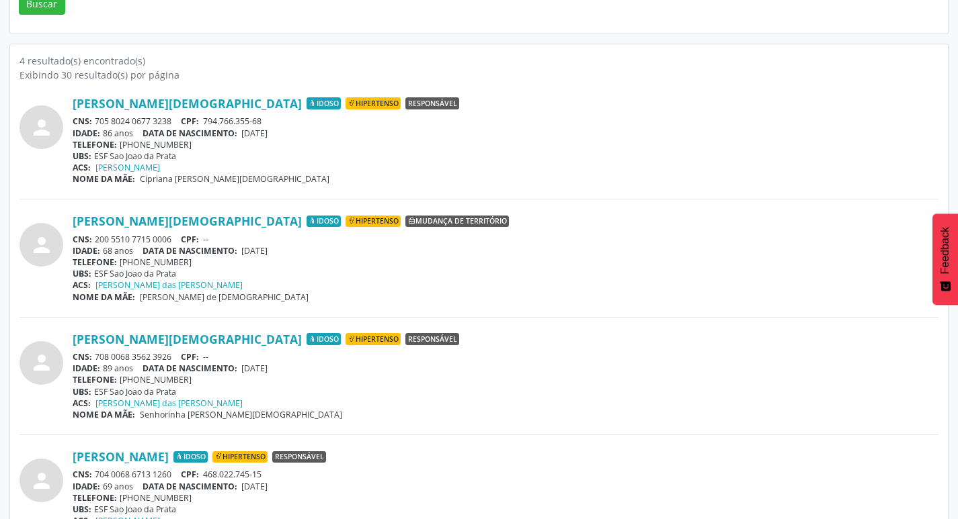
scroll to position [382, 0]
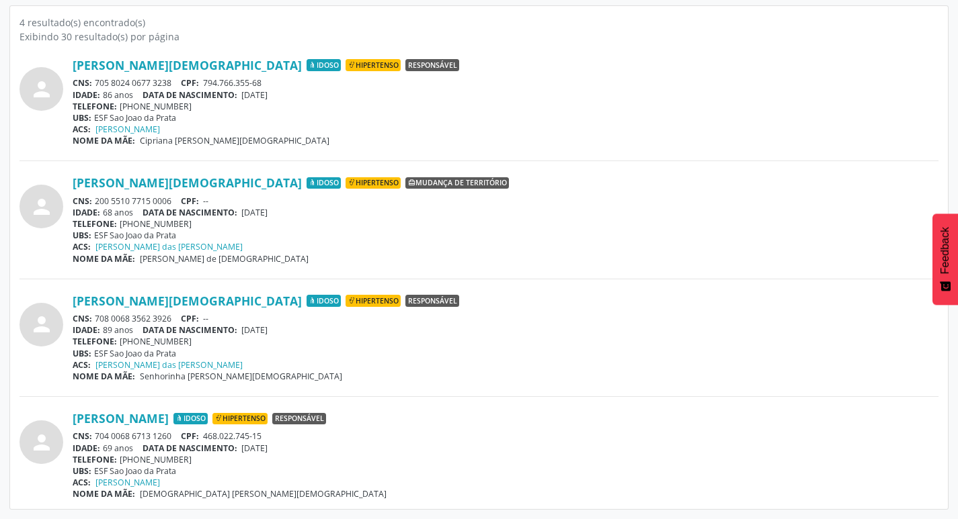
drag, startPoint x: 246, startPoint y: 328, endPoint x: 295, endPoint y: 332, distance: 49.2
click at [295, 332] on div "IDADE: 89 anos DATA DE NASCIMENTO: 25/06/1936" at bounding box center [506, 330] width 866 height 11
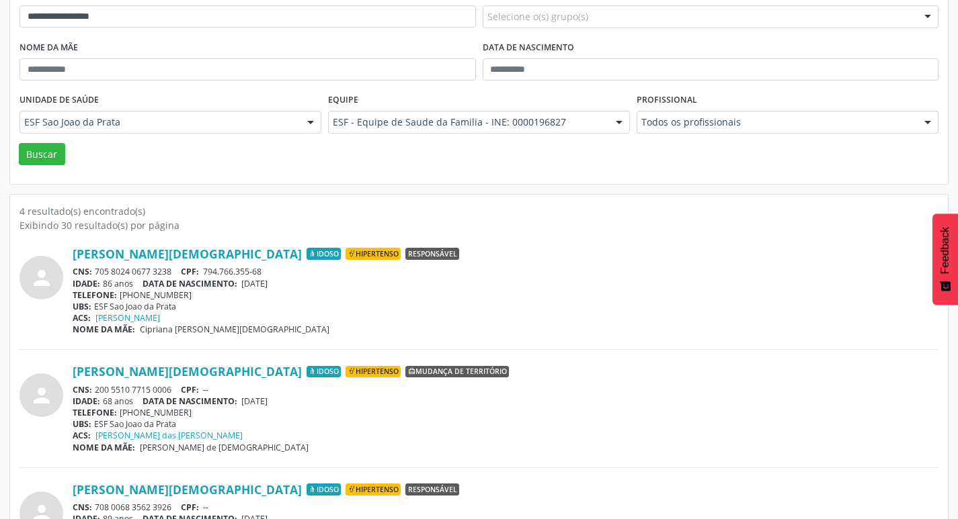
scroll to position [0, 0]
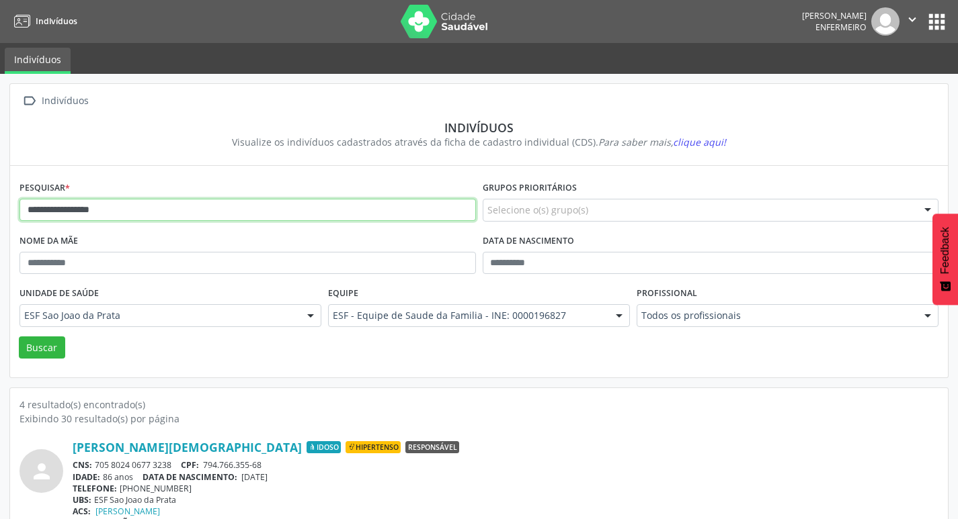
drag, startPoint x: 28, startPoint y: 210, endPoint x: 160, endPoint y: 213, distance: 132.4
click at [160, 213] on input "**********" at bounding box center [247, 210] width 456 height 23
paste input "**********"
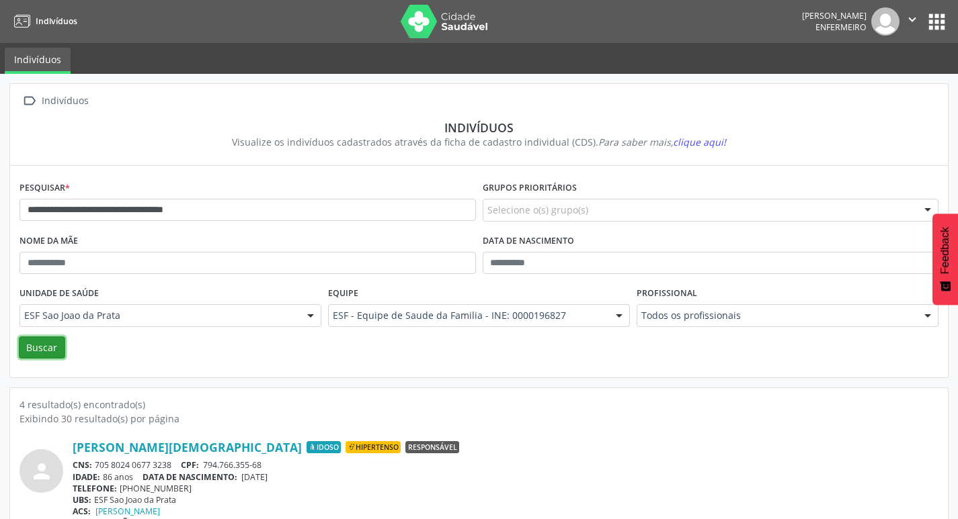
click at [48, 344] on button "Buscar" at bounding box center [42, 348] width 46 height 23
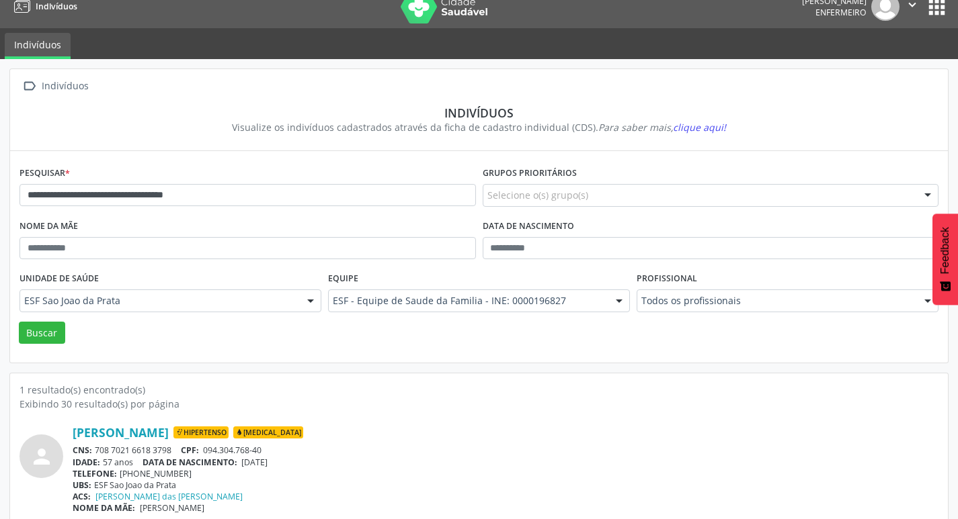
scroll to position [29, 0]
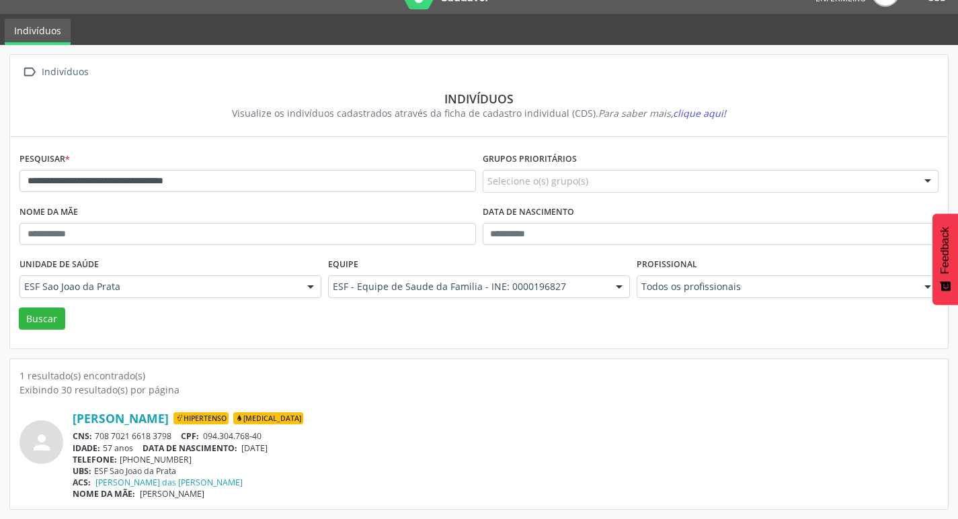
drag, startPoint x: 245, startPoint y: 449, endPoint x: 306, endPoint y: 453, distance: 61.3
click at [306, 453] on div "IDADE: 57 anos DATA DE NASCIMENTO: 04/12/1967" at bounding box center [506, 448] width 866 height 11
drag, startPoint x: 23, startPoint y: 183, endPoint x: 159, endPoint y: 181, distance: 136.5
click at [249, 182] on input "**********" at bounding box center [247, 181] width 456 height 23
paste input "text"
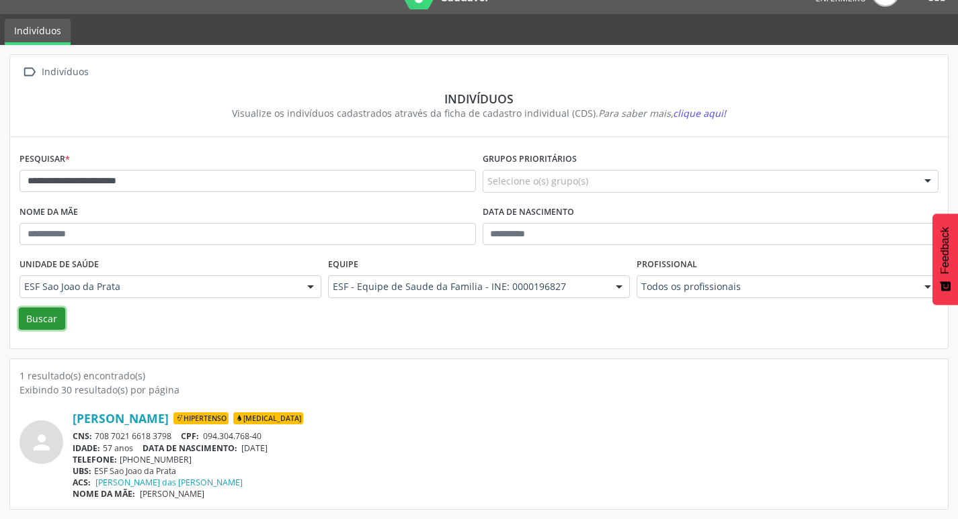
click at [45, 314] on button "Buscar" at bounding box center [42, 319] width 46 height 23
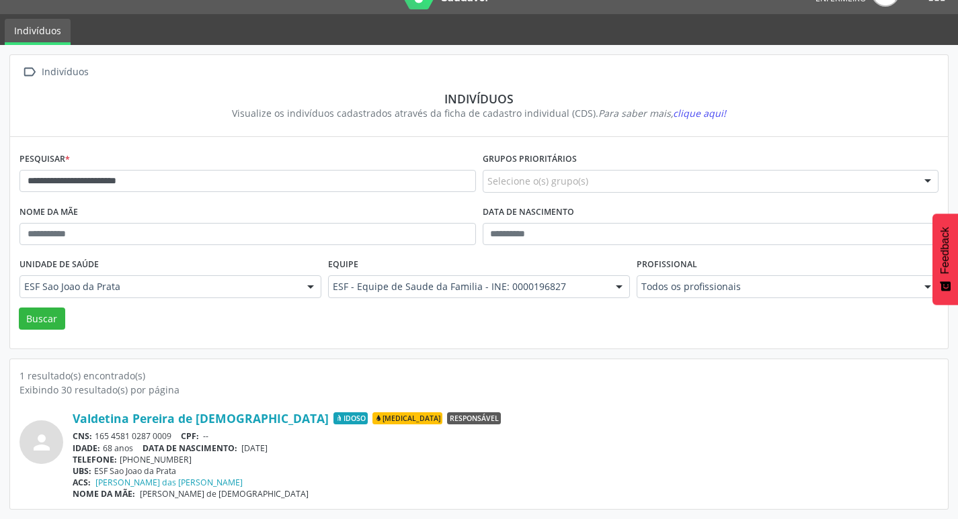
drag, startPoint x: 244, startPoint y: 448, endPoint x: 305, endPoint y: 448, distance: 61.2
click at [305, 448] on div "IDADE: 68 anos DATA DE NASCIMENTO: 15/08/1957" at bounding box center [506, 448] width 866 height 11
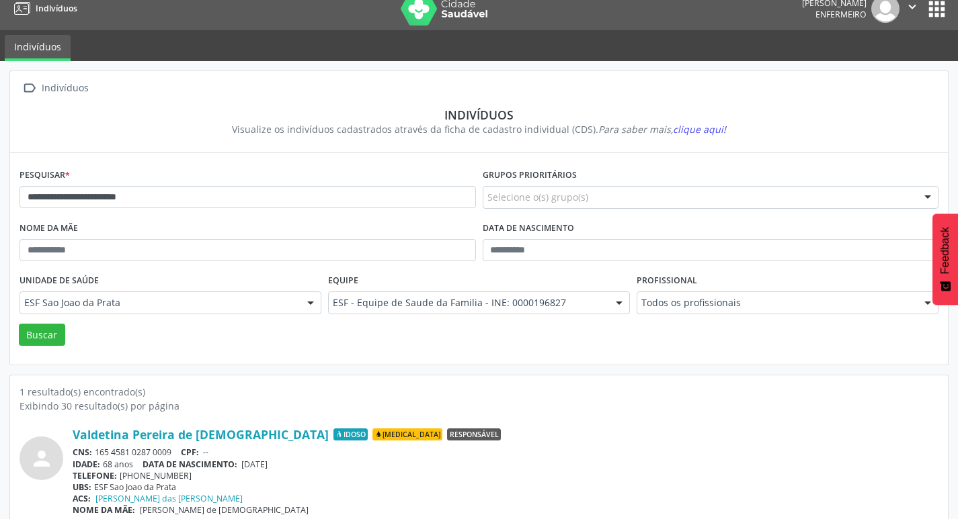
scroll to position [0, 0]
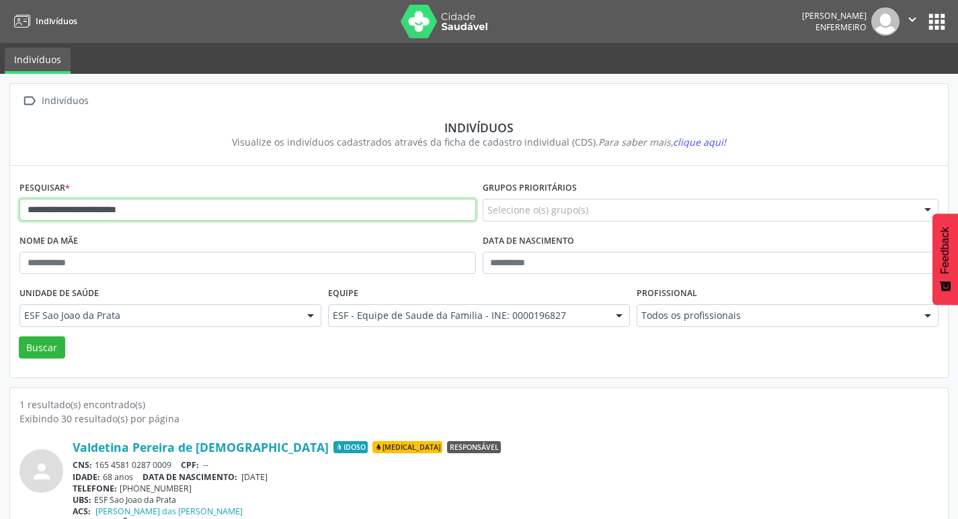
drag, startPoint x: 24, startPoint y: 208, endPoint x: 234, endPoint y: 236, distance: 212.1
click at [234, 236] on form "**********" at bounding box center [478, 268] width 919 height 181
paste input "text"
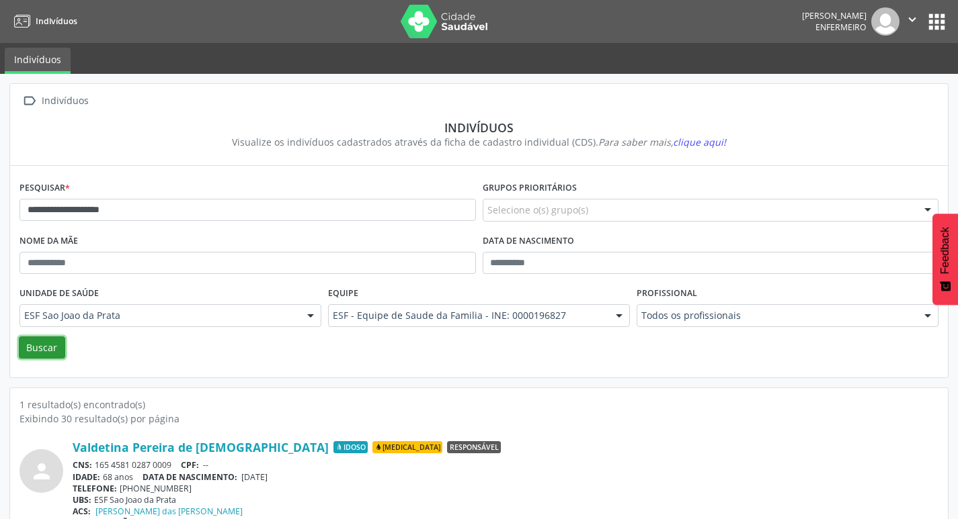
click at [43, 348] on button "Buscar" at bounding box center [42, 348] width 46 height 23
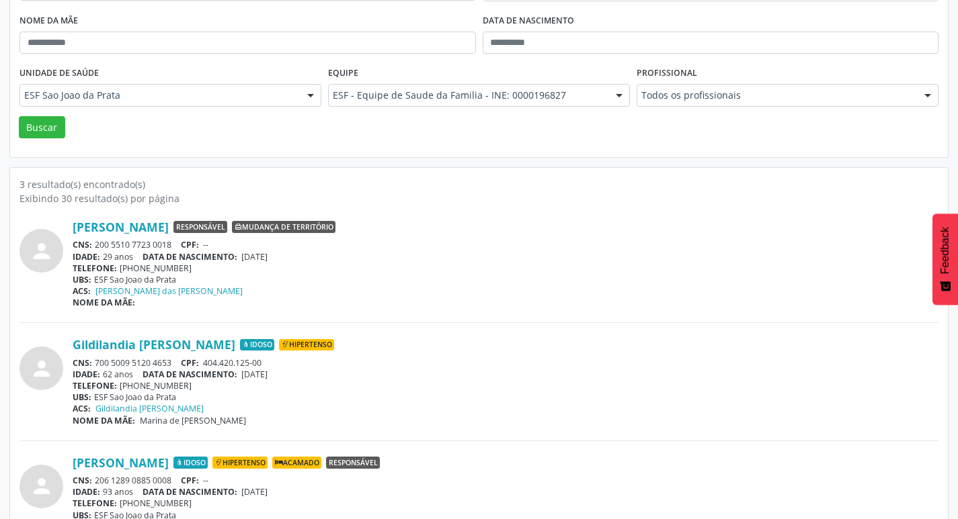
scroll to position [265, 0]
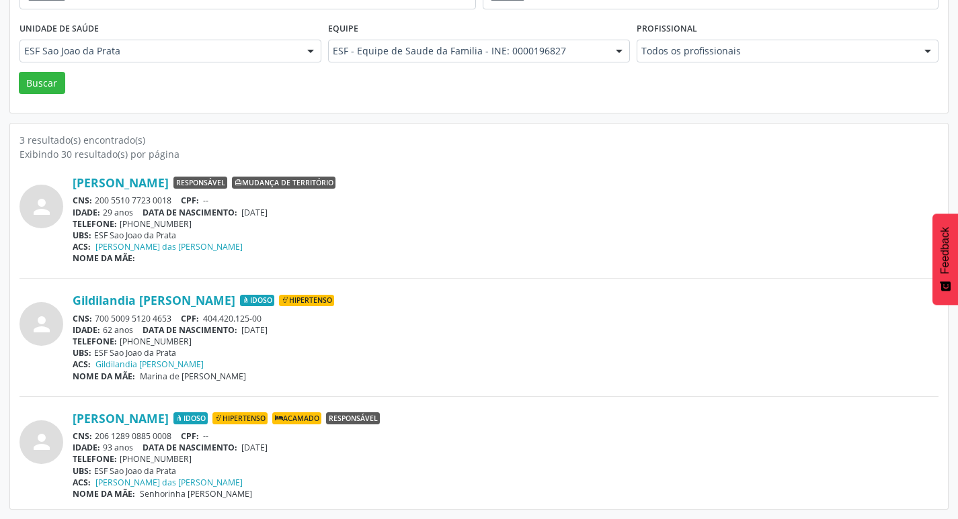
drag, startPoint x: 97, startPoint y: 435, endPoint x: 174, endPoint y: 435, distance: 76.6
click at [174, 435] on div "CNS: 206 1289 0885 0008 CPF: --" at bounding box center [506, 436] width 866 height 11
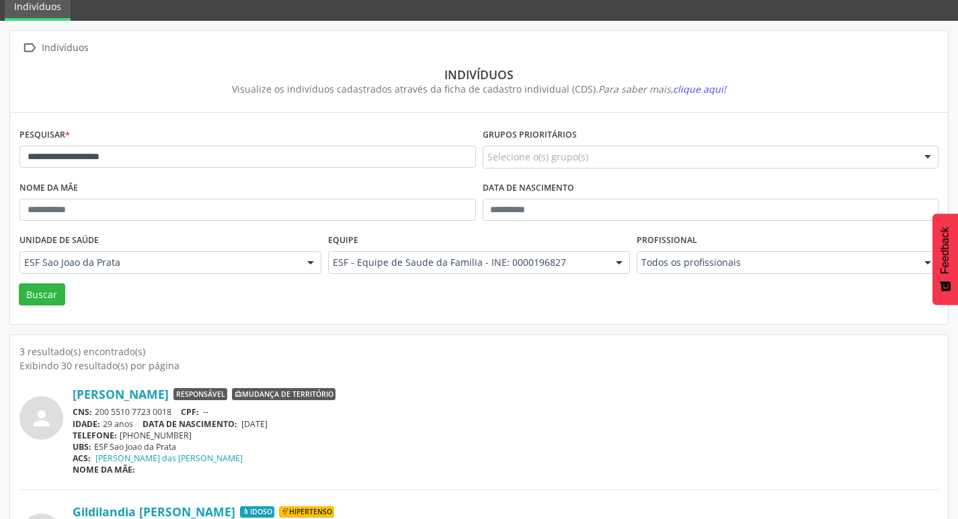
scroll to position [0, 0]
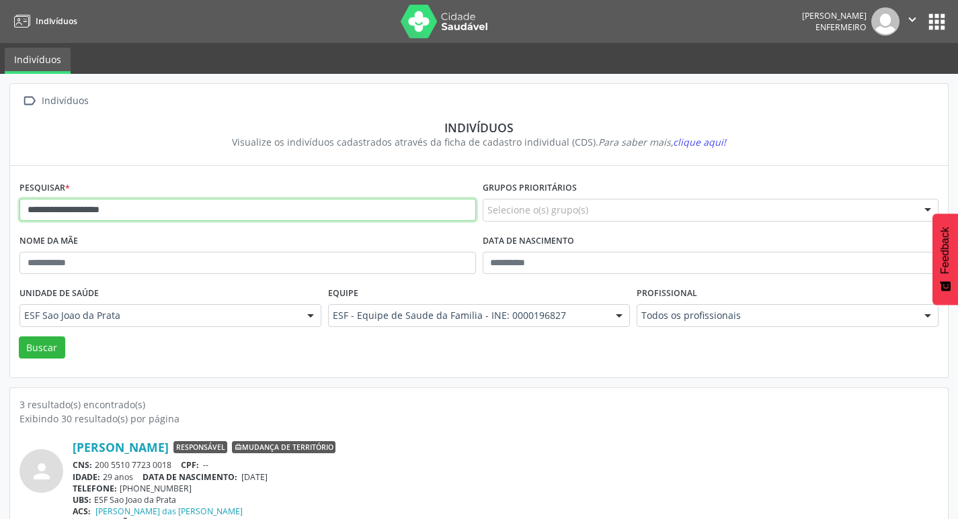
drag, startPoint x: 24, startPoint y: 208, endPoint x: 200, endPoint y: 202, distance: 176.2
click at [200, 202] on input "**********" at bounding box center [247, 210] width 456 height 23
paste input "****"
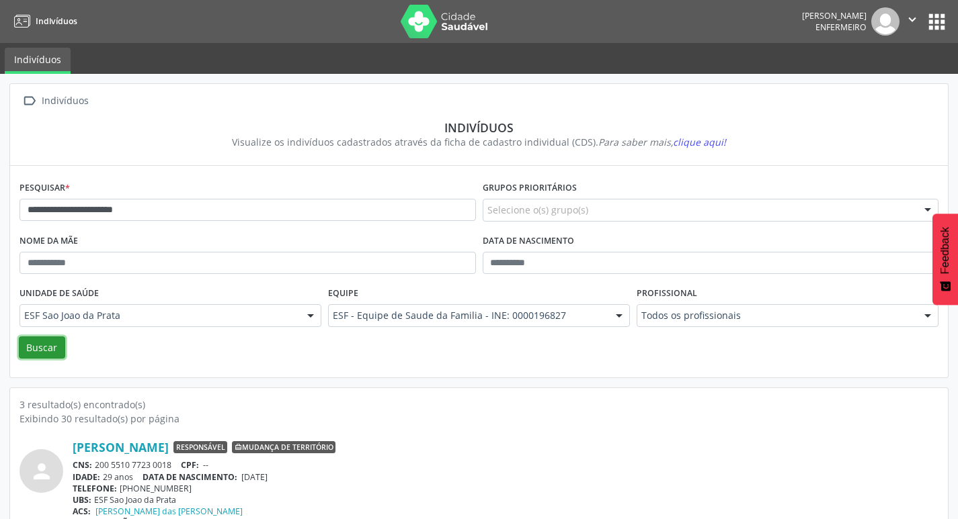
click at [47, 348] on button "Buscar" at bounding box center [42, 348] width 46 height 23
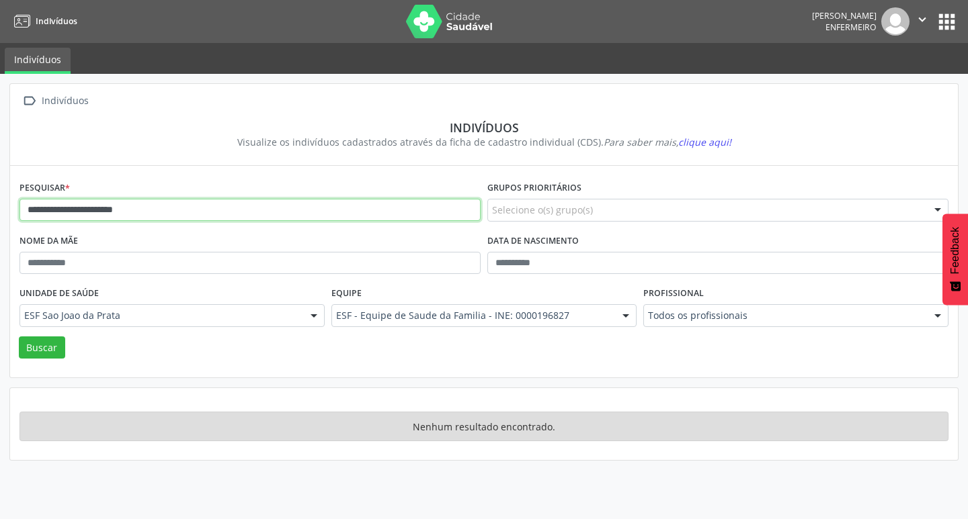
click at [63, 211] on input "**********" at bounding box center [249, 210] width 461 height 23
click at [66, 210] on input "**********" at bounding box center [249, 210] width 461 height 23
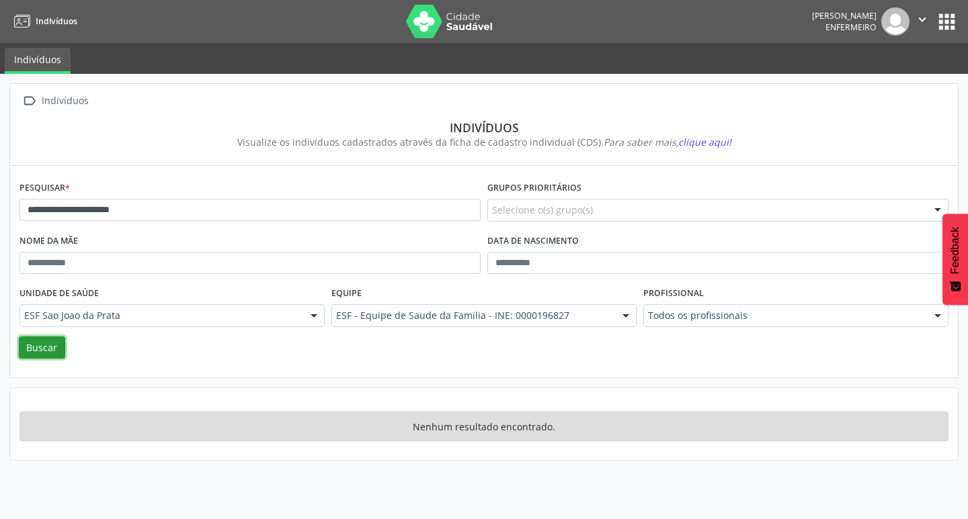
click at [38, 354] on button "Buscar" at bounding box center [42, 348] width 46 height 23
click at [151, 212] on input "**********" at bounding box center [249, 210] width 461 height 23
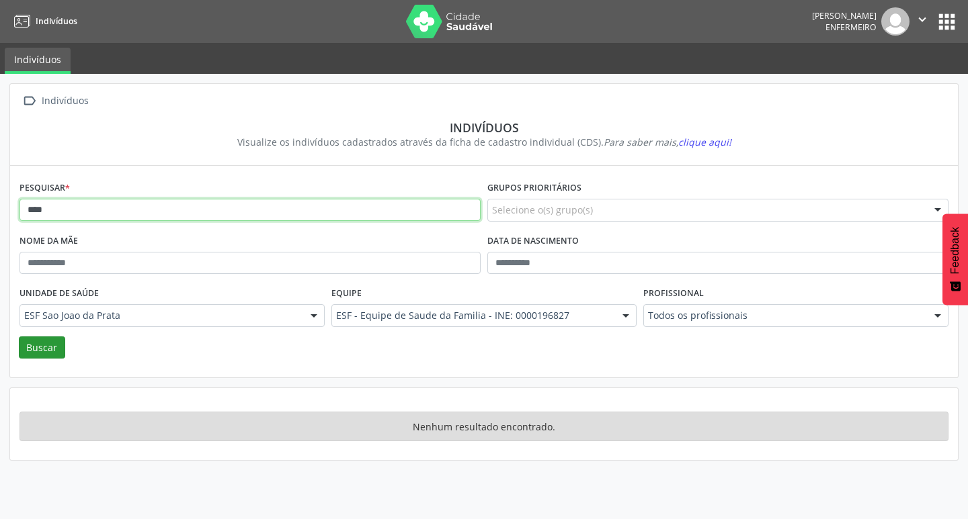
type input "***"
click at [46, 352] on button "Buscar" at bounding box center [42, 348] width 46 height 23
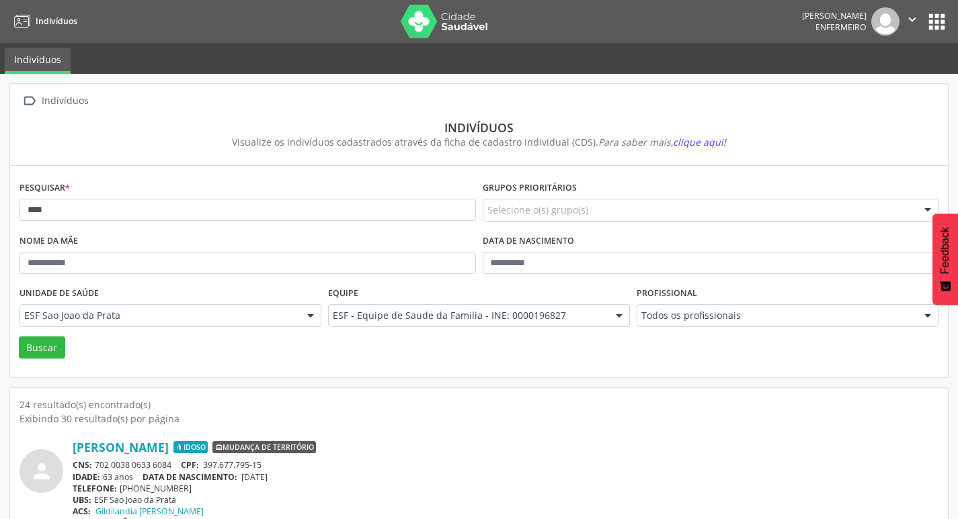
click at [938, 15] on button "apps" at bounding box center [937, 22] width 24 height 24
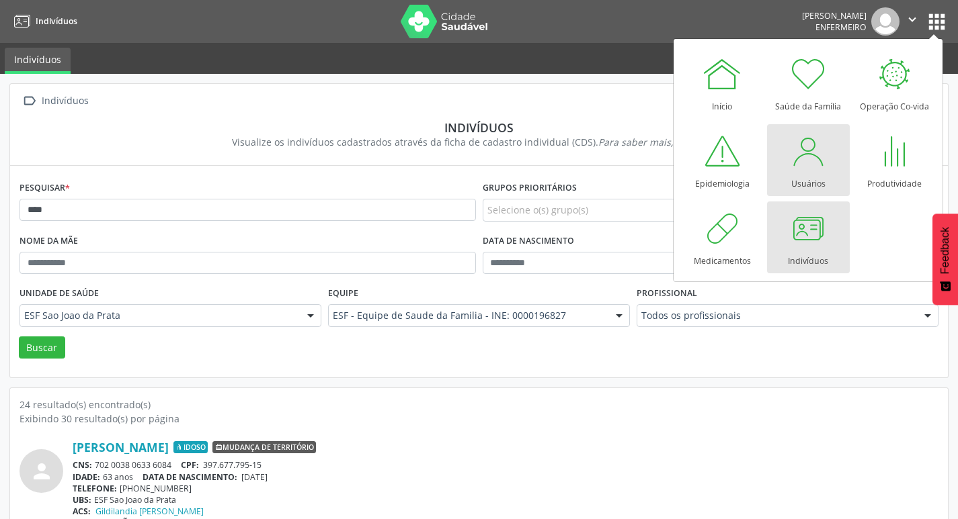
click at [813, 178] on div "Usuários" at bounding box center [808, 180] width 34 height 18
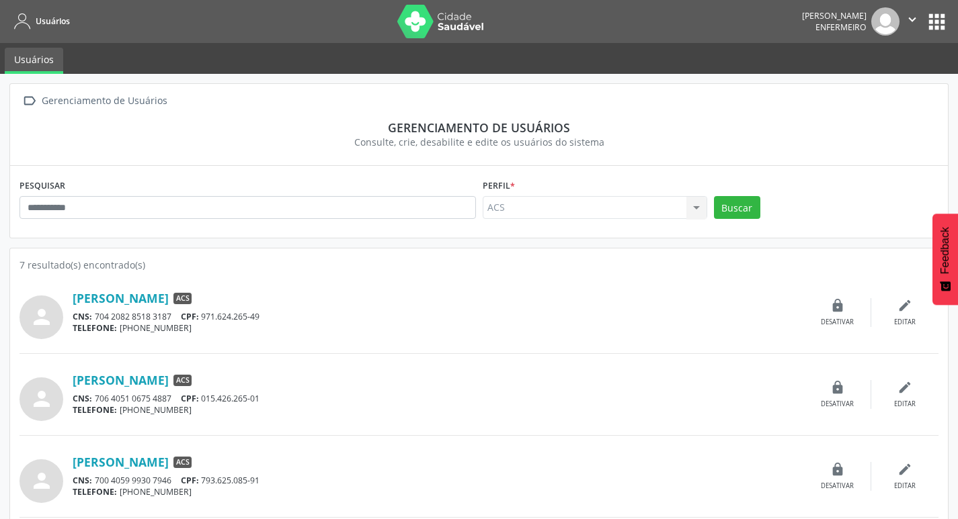
click at [932, 29] on button "apps" at bounding box center [937, 22] width 24 height 24
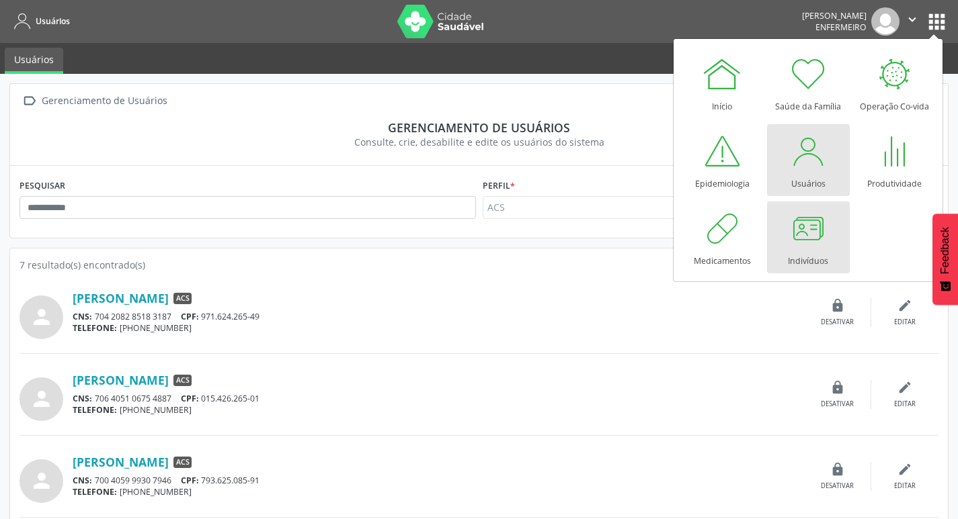
click at [796, 233] on div at bounding box center [808, 228] width 40 height 40
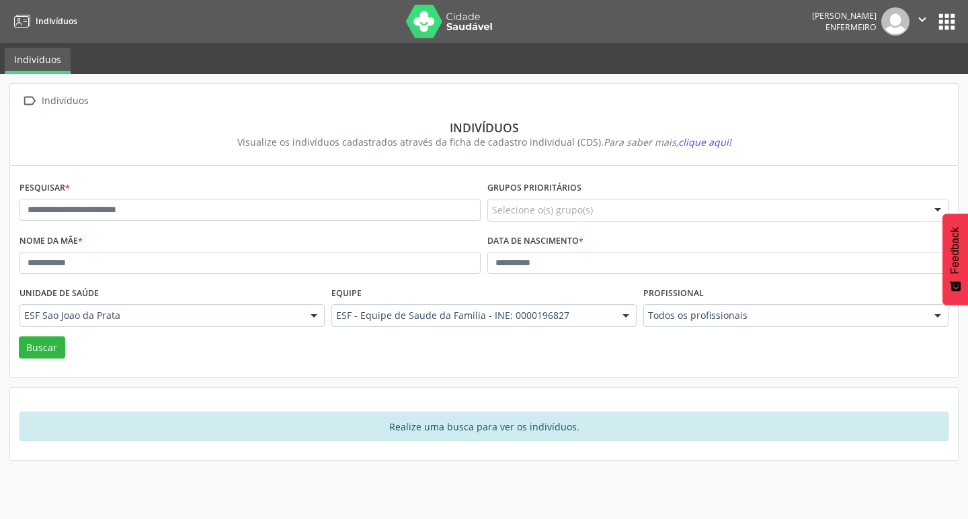
click at [949, 22] on button "apps" at bounding box center [947, 22] width 24 height 24
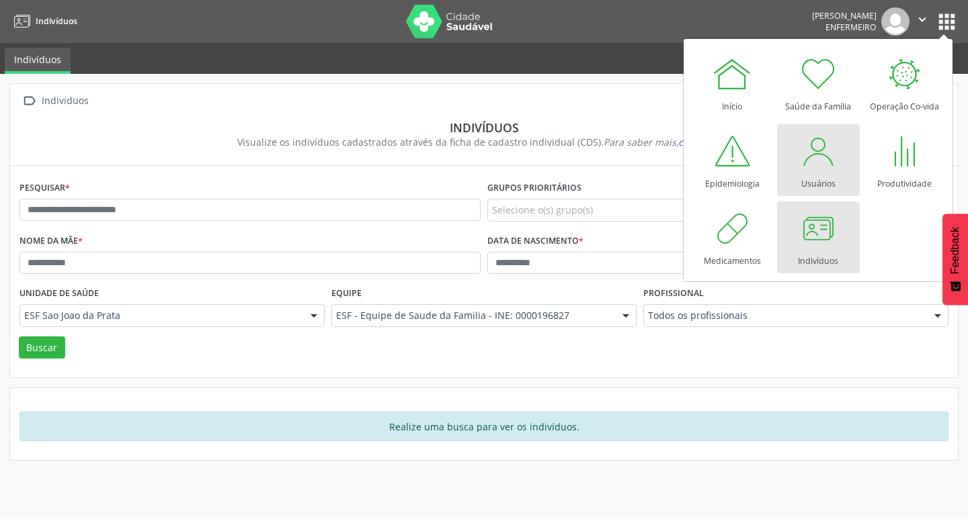
click at [838, 152] on link "Usuários" at bounding box center [818, 160] width 83 height 72
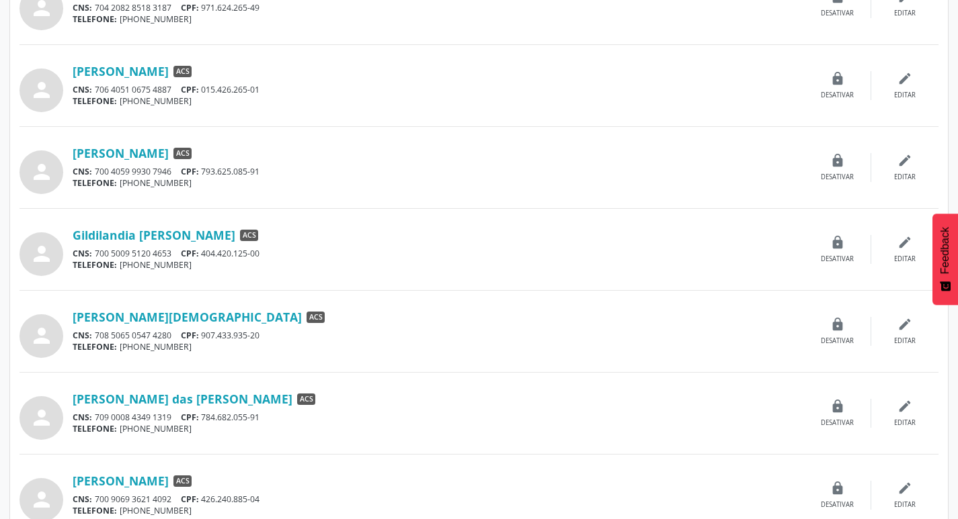
scroll to position [331, 0]
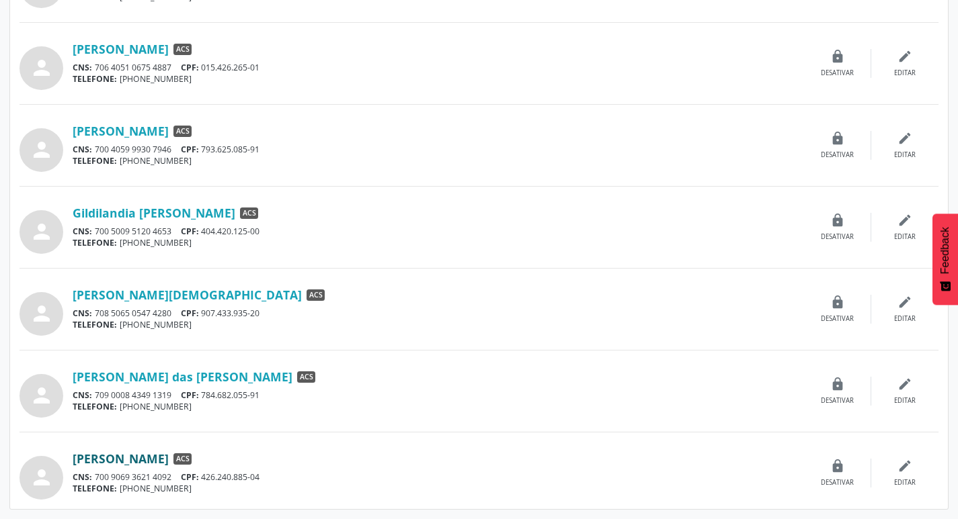
click at [169, 466] on link "[PERSON_NAME]" at bounding box center [121, 459] width 96 height 15
click at [213, 294] on link "[PERSON_NAME][DEMOGRAPHIC_DATA]" at bounding box center [187, 295] width 229 height 15
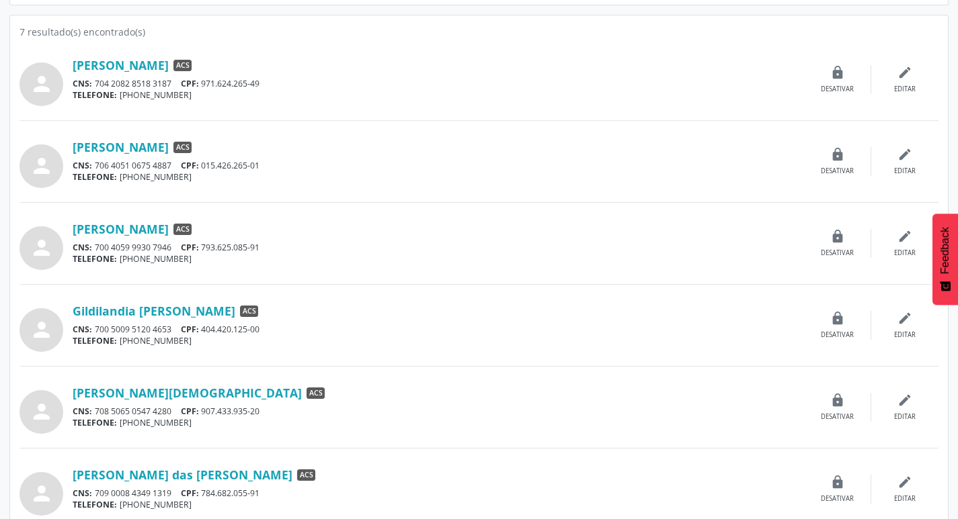
scroll to position [264, 0]
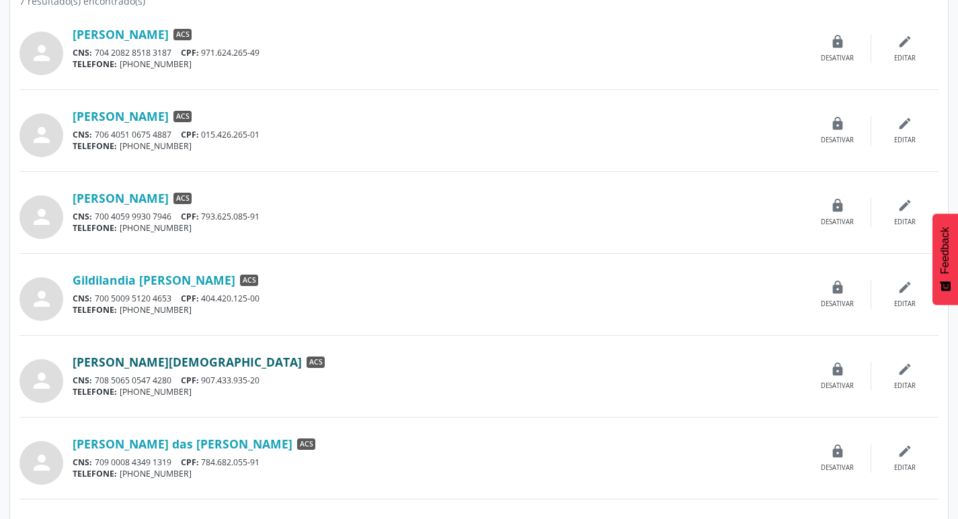
click at [190, 357] on link "[PERSON_NAME][DEMOGRAPHIC_DATA]" at bounding box center [187, 362] width 229 height 15
